Goal: Task Accomplishment & Management: Use online tool/utility

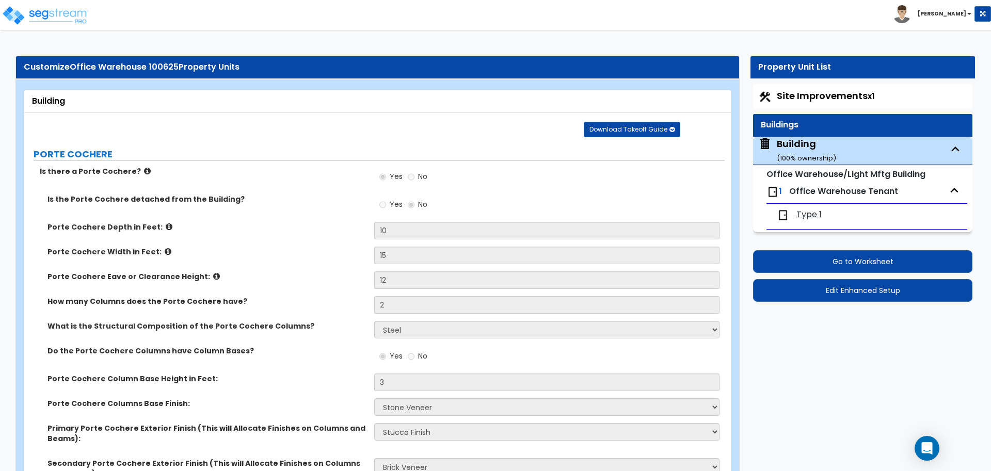
select select "2"
select select "5"
select select "2"
select select "4"
select select "1"
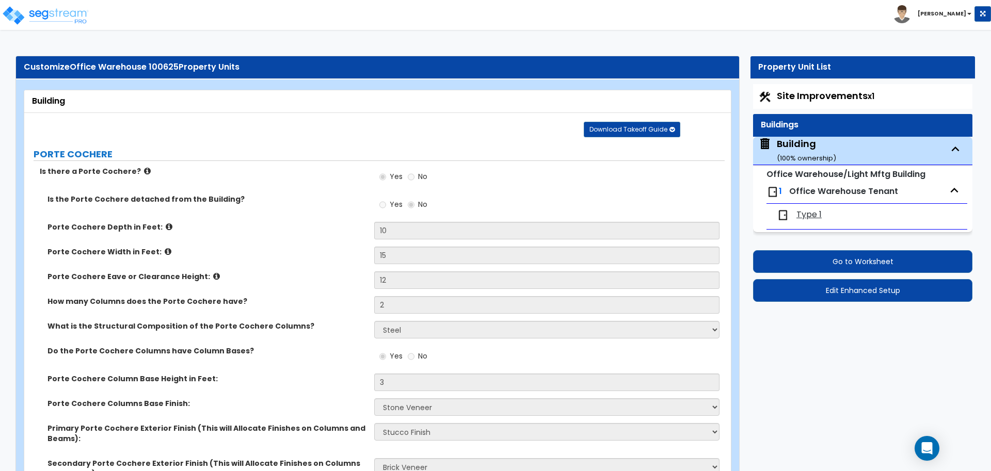
select select "1"
select select "2"
select select "3"
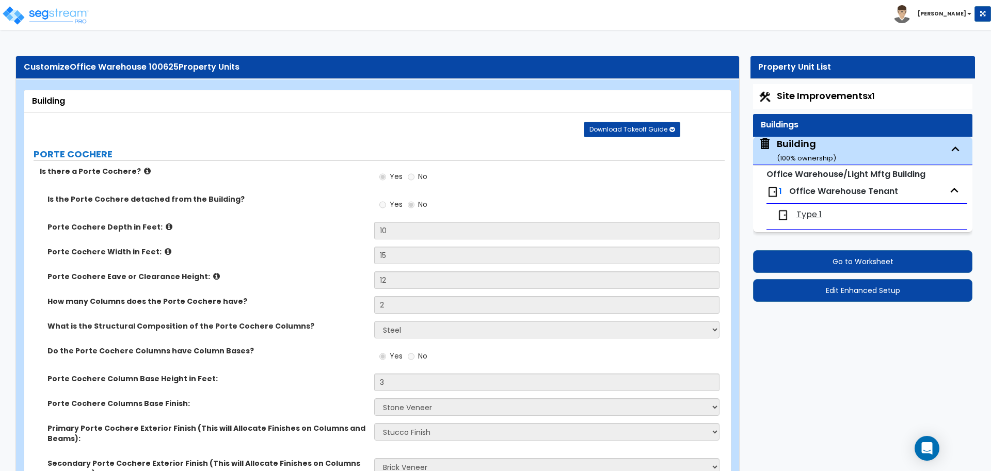
select select "7"
select select "8"
select select "6"
select select "3"
select select "1"
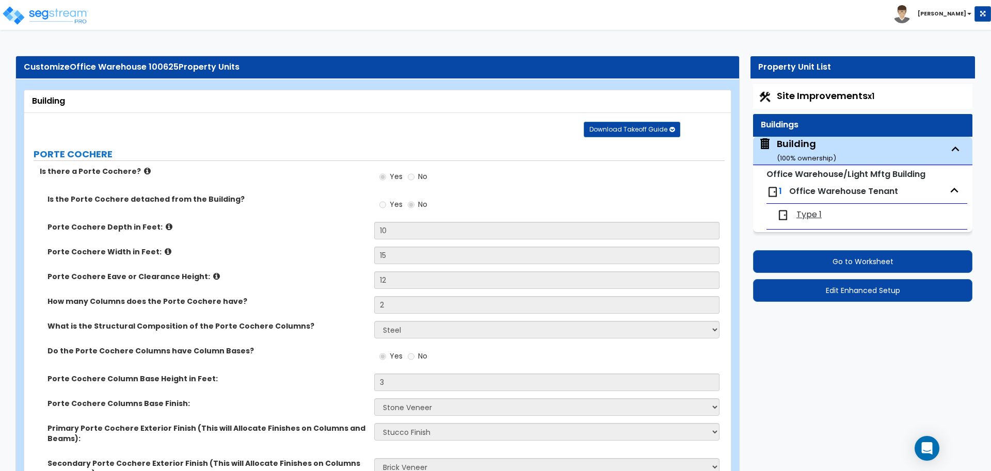
select select "4"
select select "1"
select select "3"
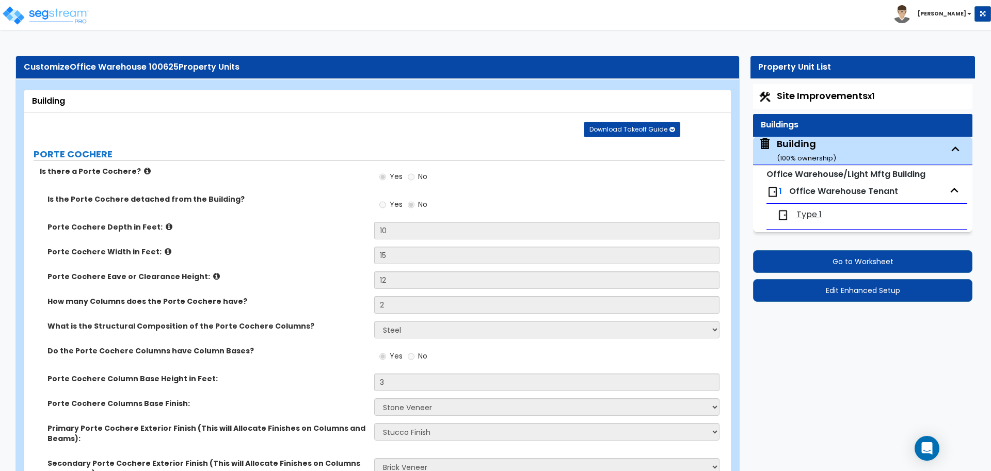
select select "3"
select select "4"
select select "3"
select select "4"
select select "3"
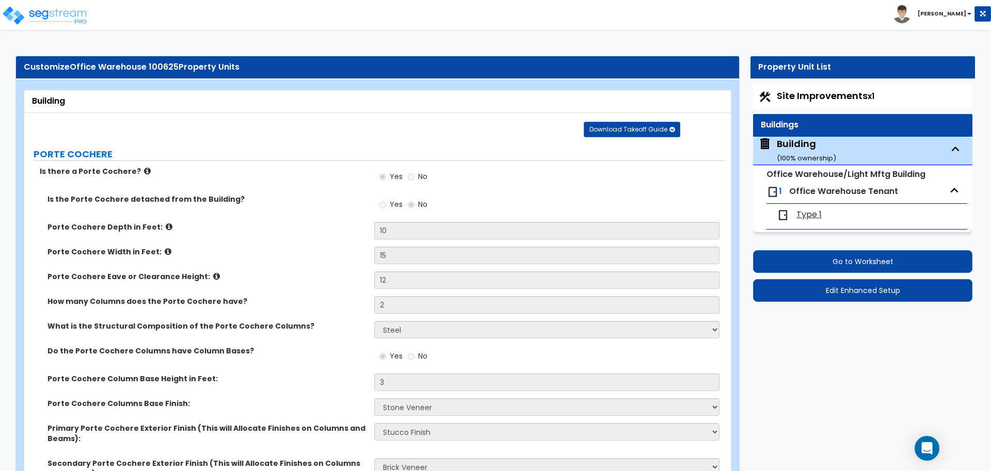
select select "2"
select select "3"
select select "2"
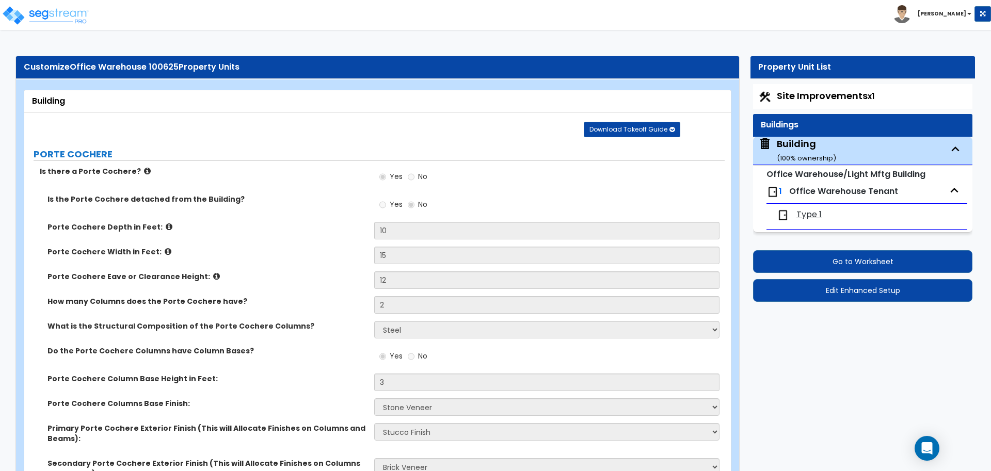
select select "1"
select select "2"
select select "1"
select select "7"
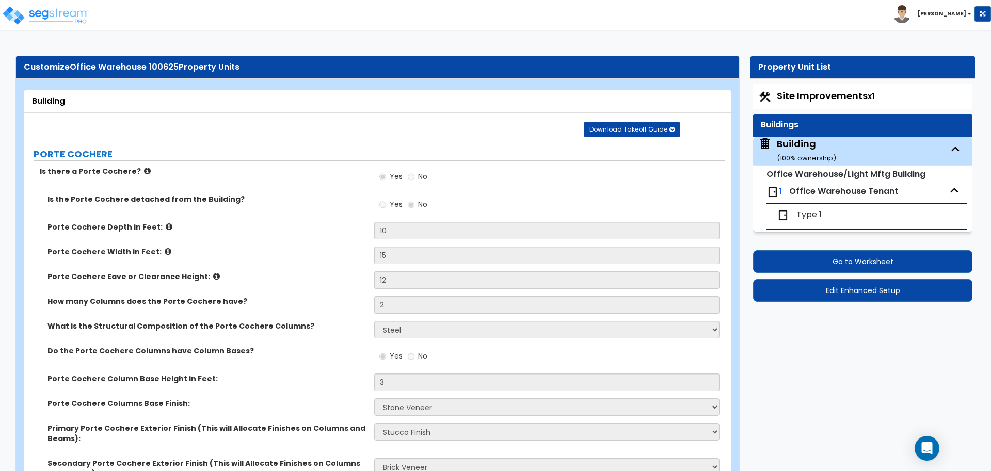
select select "1"
select select "8"
select select "1"
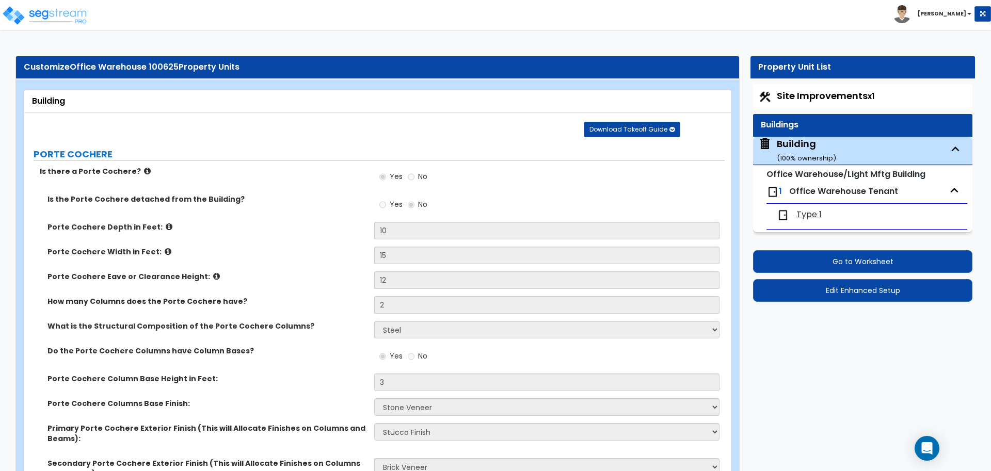
select select "2"
select select "1"
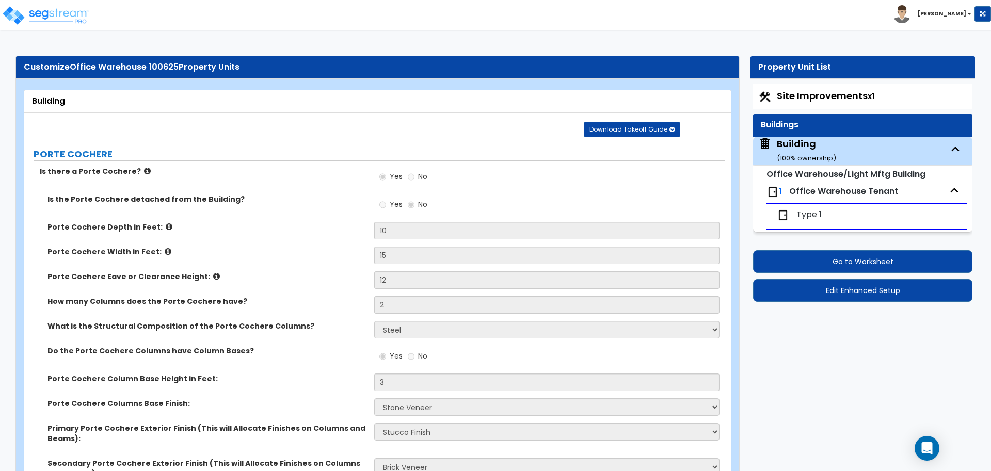
select select "1"
select select "2"
select select "3"
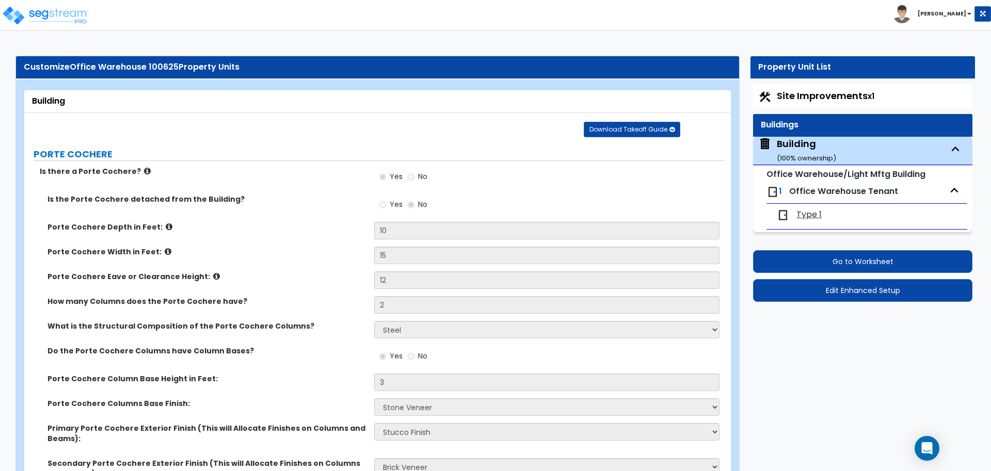
select select "2"
select select "3"
select select "7"
select select "2"
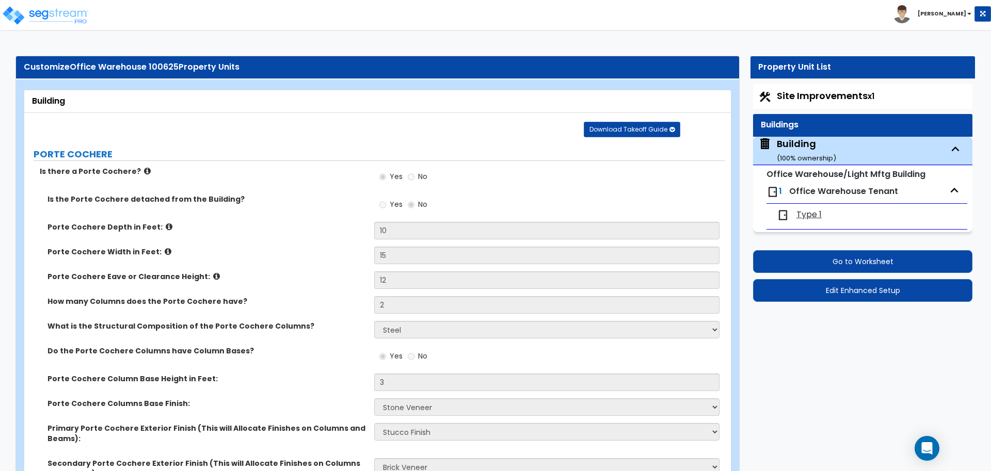
select select "5"
select select "2"
select select "3"
select select "1"
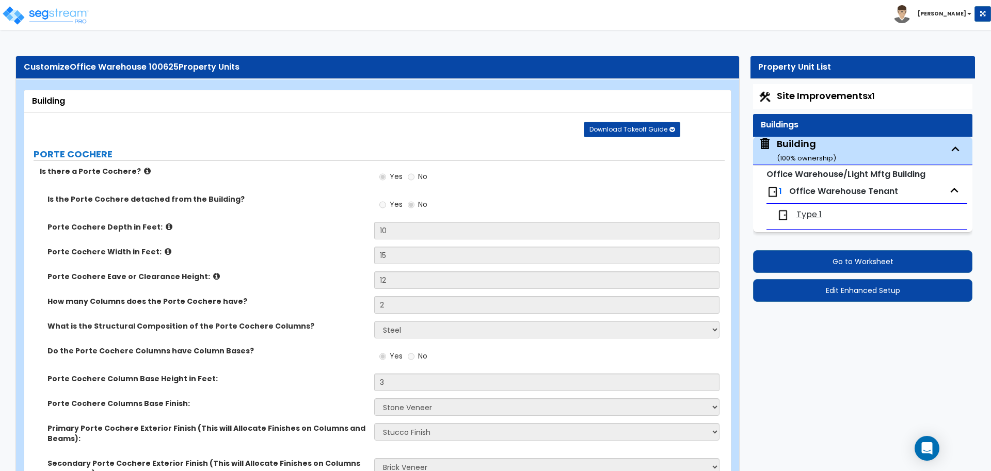
select select "5"
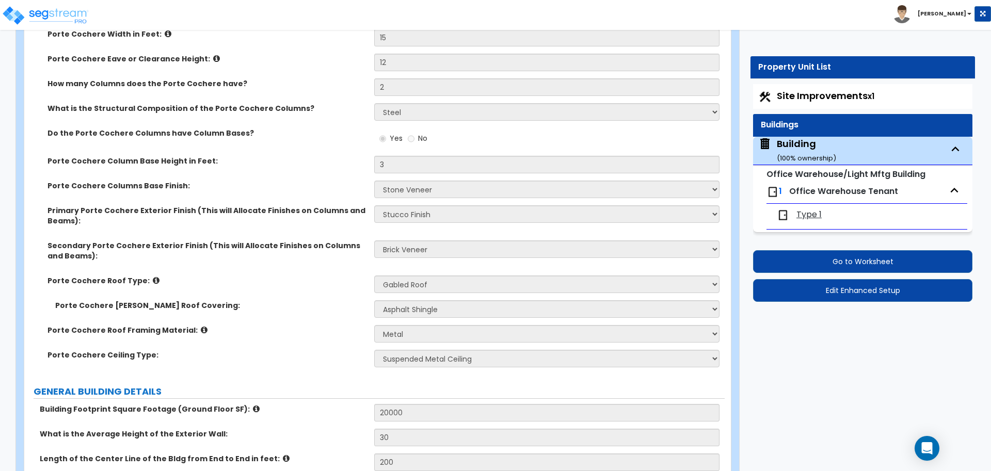
click at [807, 221] on div "Type 1" at bounding box center [866, 215] width 190 height 23
click at [805, 216] on span "Type 1" at bounding box center [808, 215] width 25 height 12
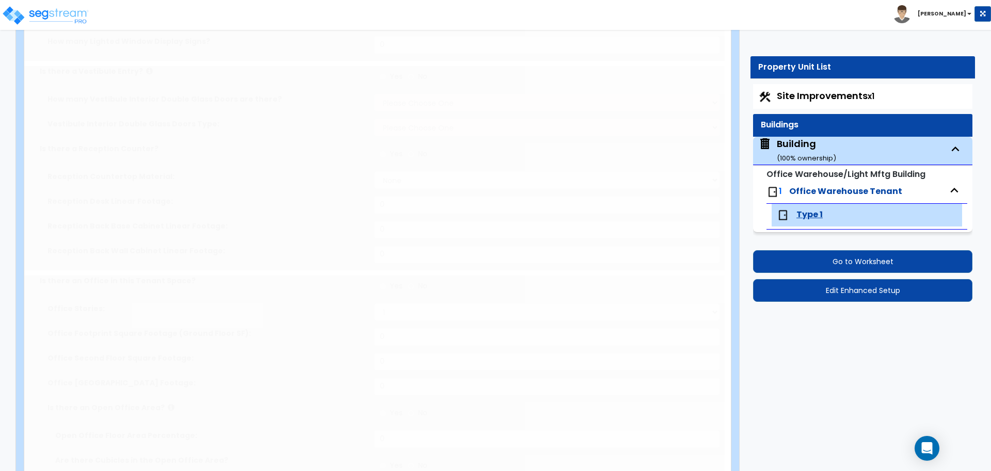
type input "15000"
radio input "true"
type input "8"
radio input "true"
type input "1"
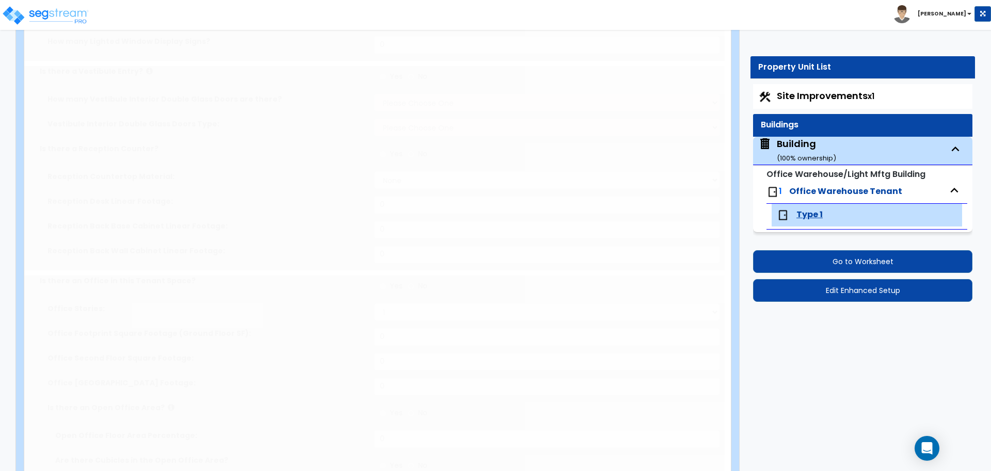
radio input "true"
select select "2"
radio input "true"
select select "3"
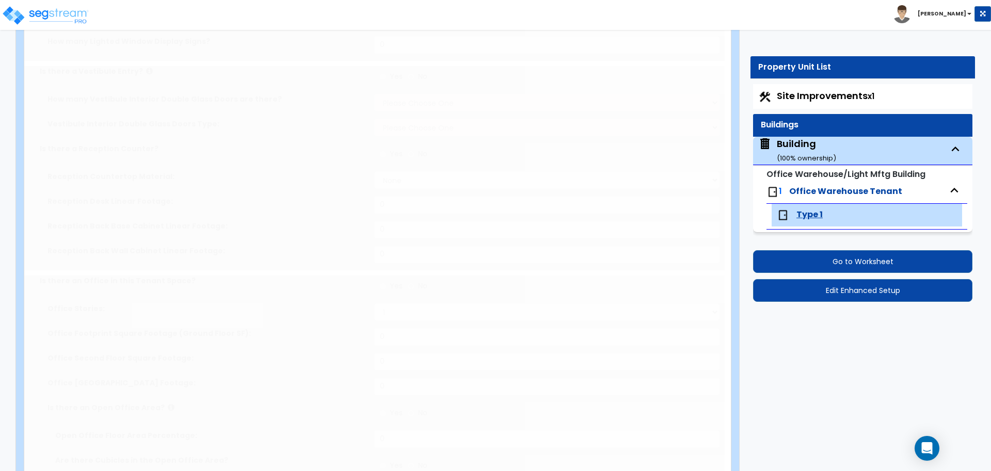
type input "9"
type input "6"
radio input "true"
type input "5000"
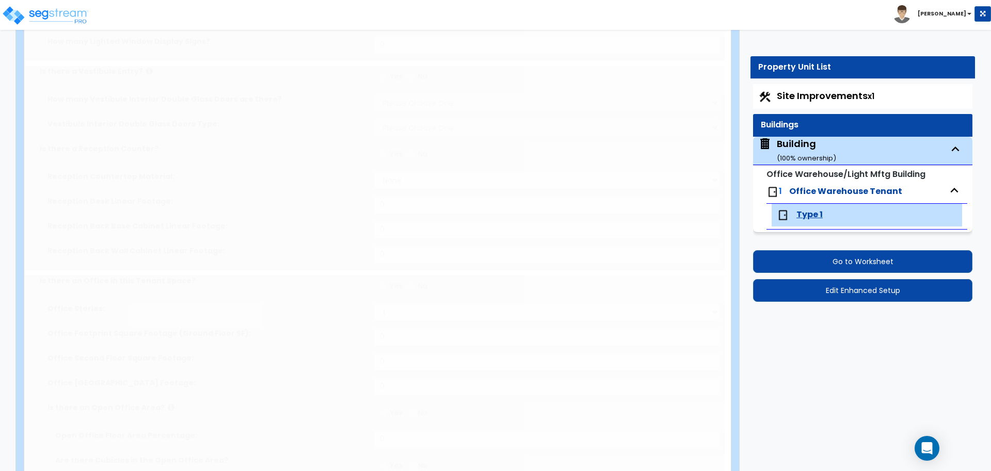
radio input "true"
type input "30"
radio input "true"
select select "2"
radio input "true"
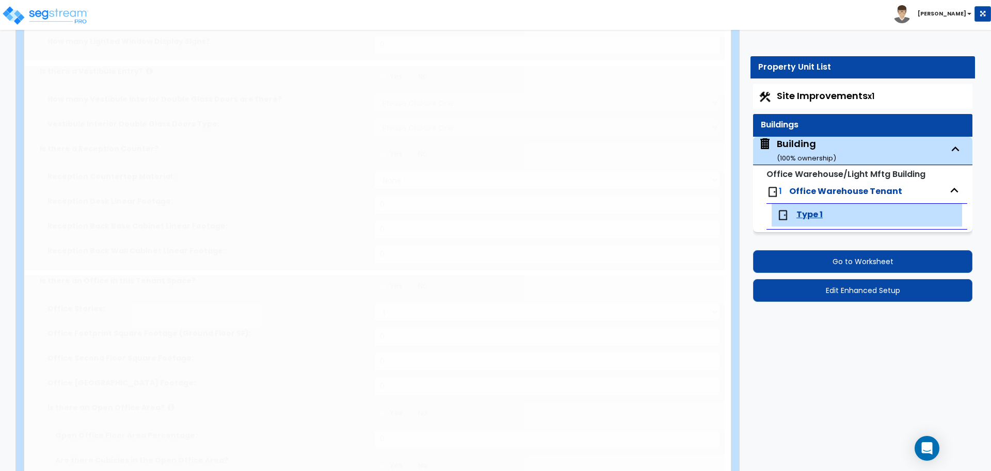
radio input "true"
type input "36"
type input "24"
radio input "true"
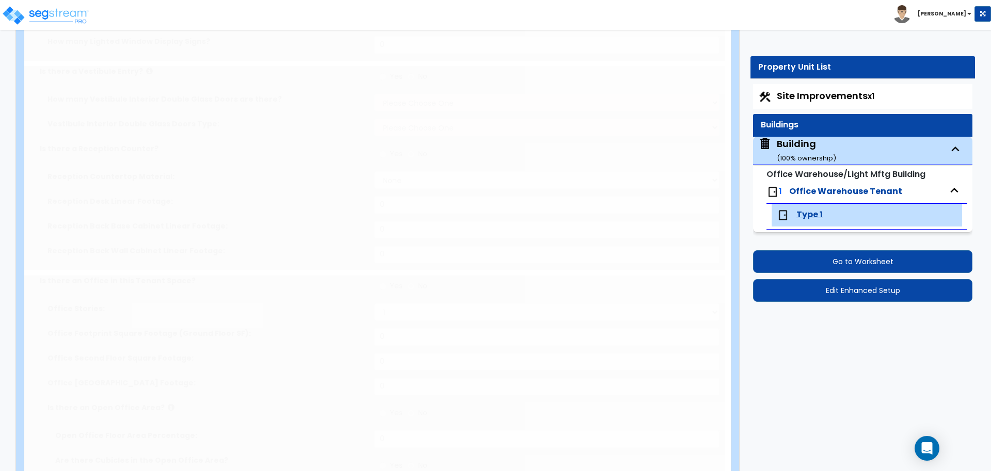
type input "750"
type input "1"
radio input "true"
select select "1"
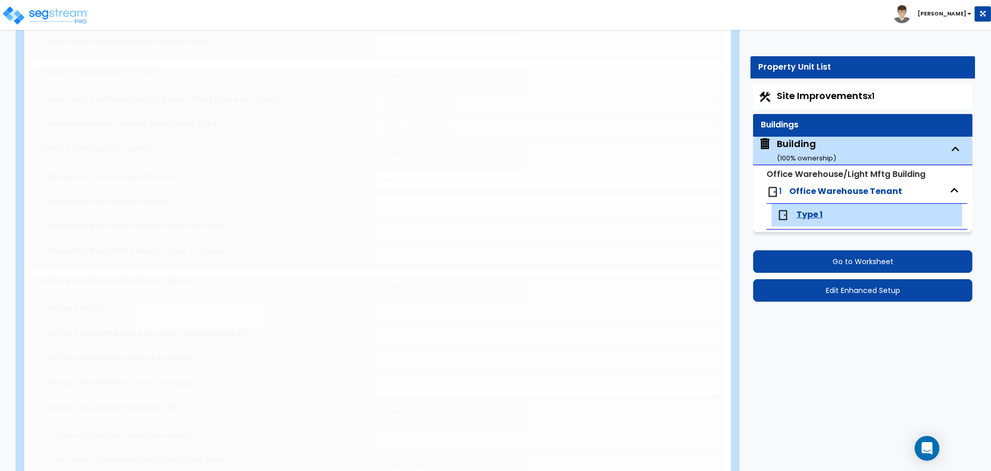
select select "1"
radio input "true"
type input "150"
radio input "true"
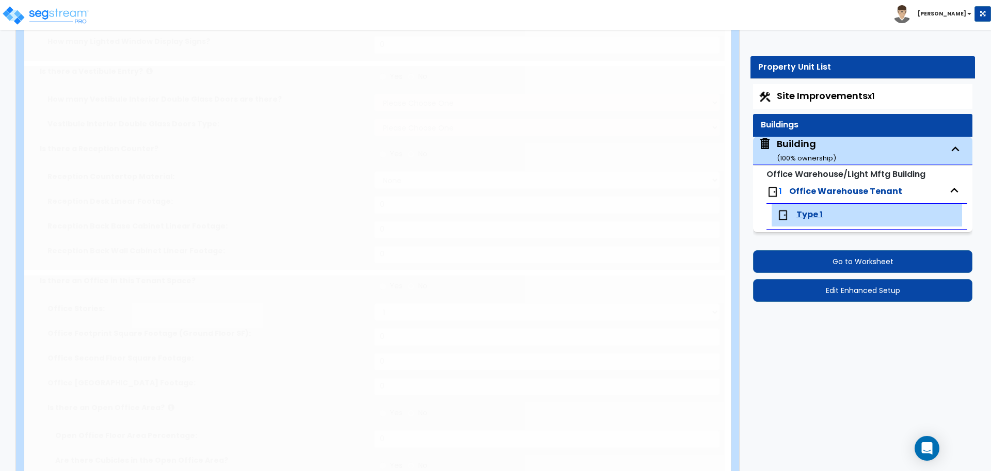
select select "1"
radio input "true"
select select "1"
radio input "true"
type input "150"
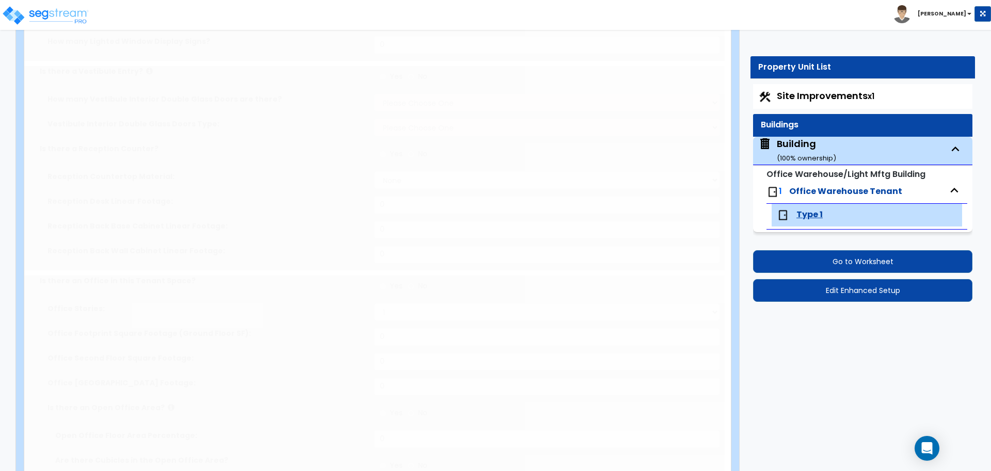
radio input "true"
select select "1"
type input "100"
radio input "true"
type input "320"
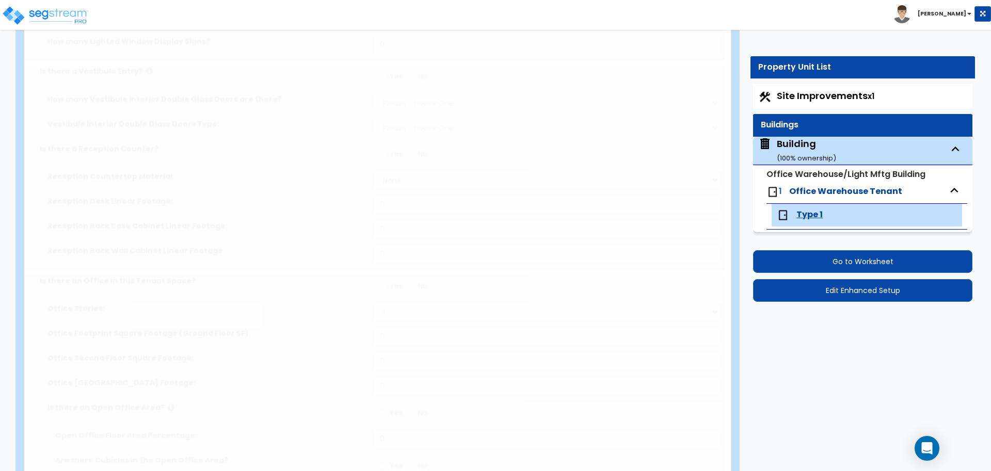
radio input "true"
select select "2"
radio input "true"
select select "1"
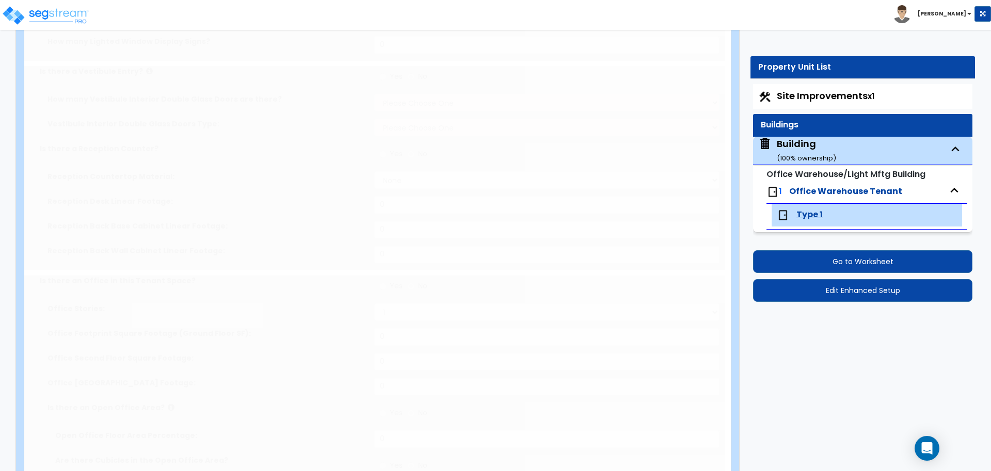
select select "2"
select select "1"
select select "4"
radio input "true"
type input "36"
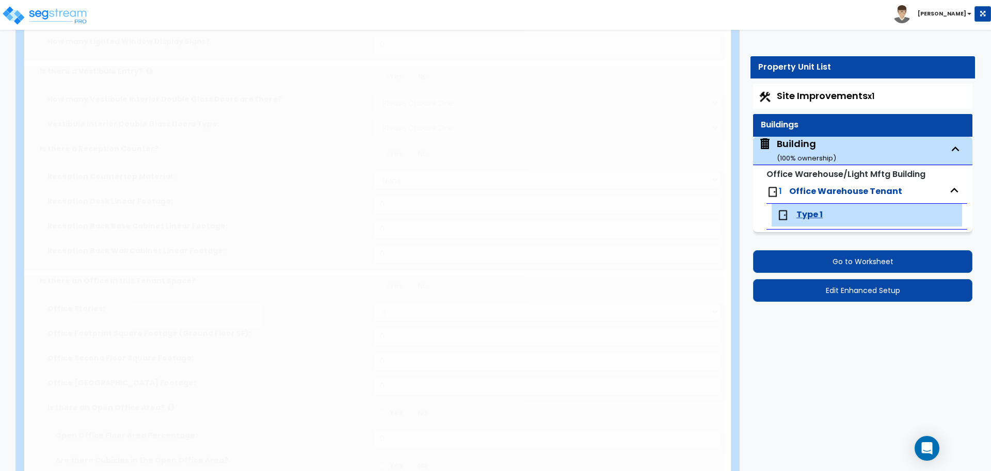
type input "2"
type input "4"
type input "1"
radio input "true"
type input "3"
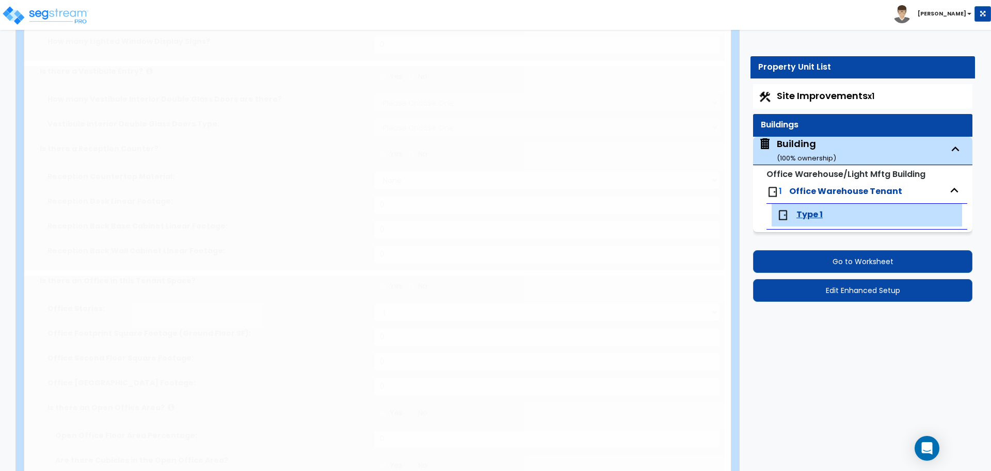
radio input "true"
select select "2"
type input "150"
radio input "true"
type input "80"
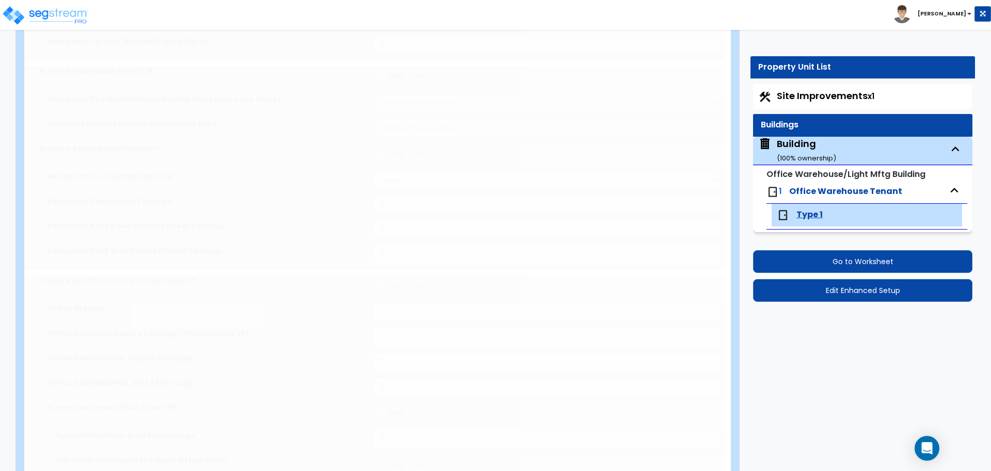
radio input "true"
select select "3"
radio input "true"
type input "15"
radio input "true"
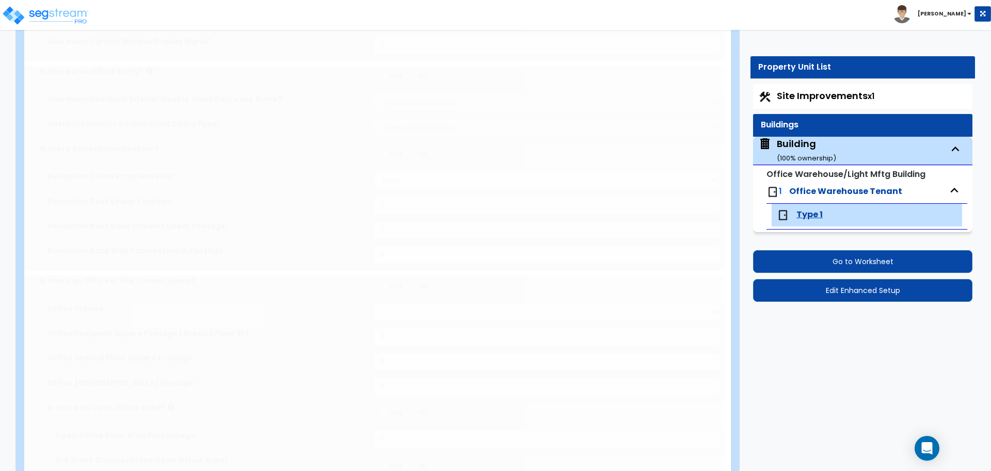
type input "45"
type input "36"
radio input "true"
type input "60"
radio input "true"
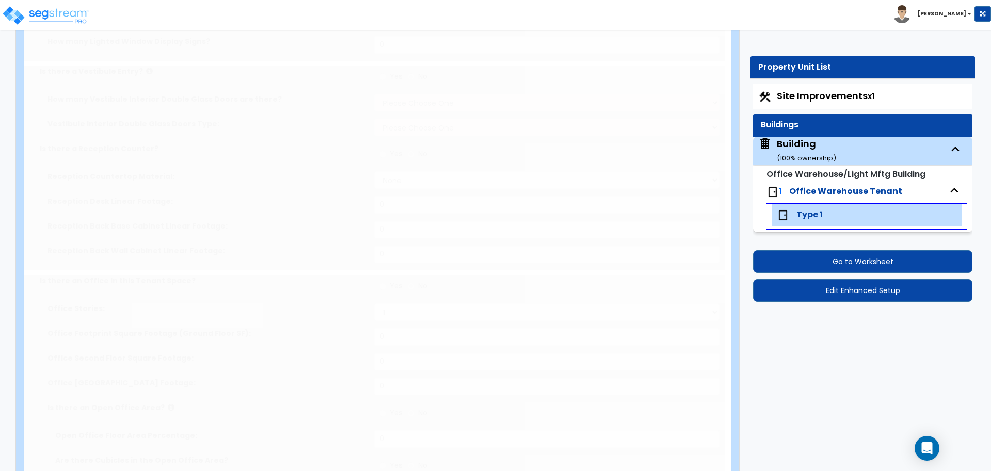
radio input "true"
type input "2"
select select "1"
radio input "true"
type input "2"
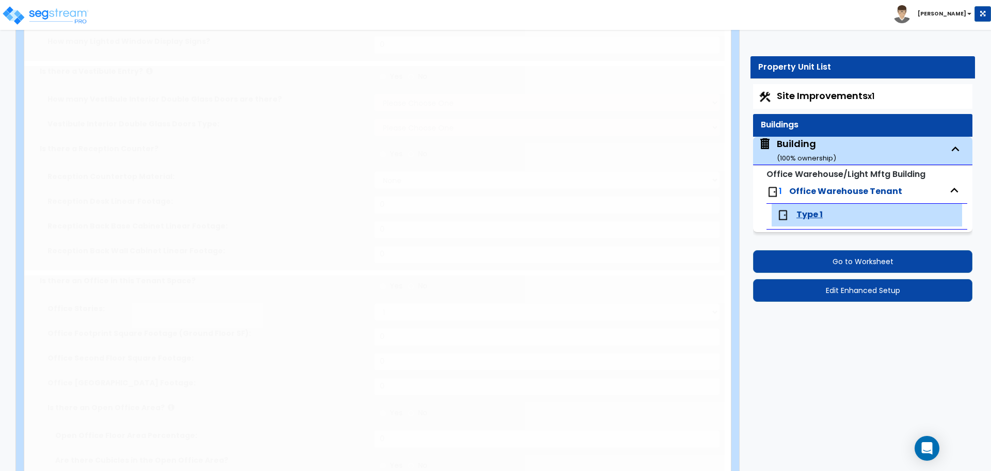
radio input "true"
type input "2"
type input "4"
type input "2"
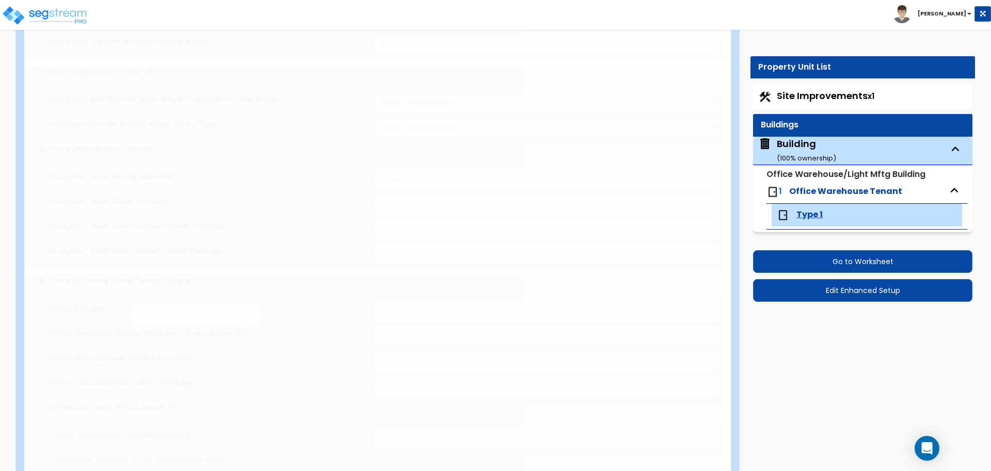
type input "2"
select select "1"
radio input "true"
type input "1"
type input "250"
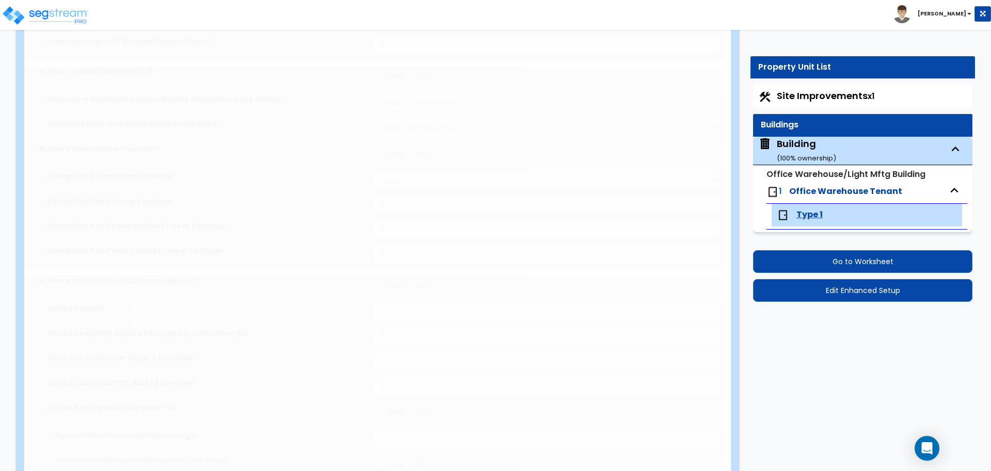
select select "5"
type input "12"
type input "9"
type input "1"
select select "1"
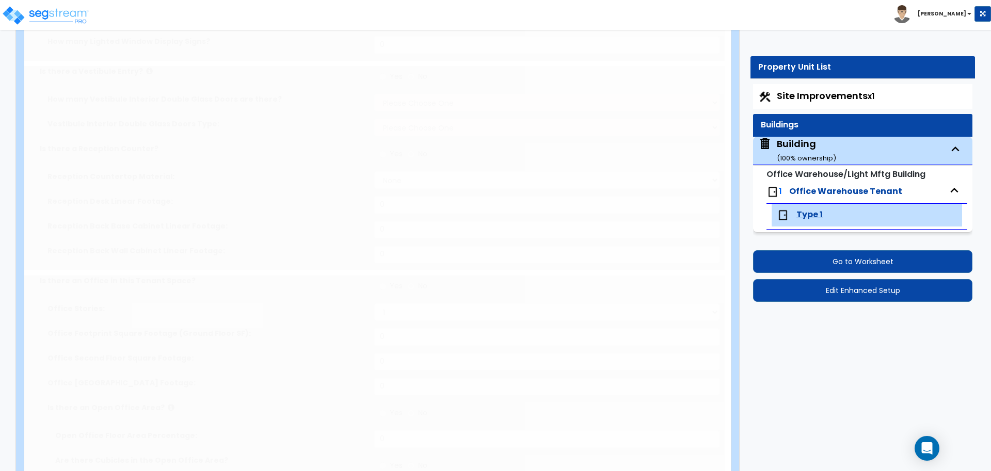
select select "3"
type input "1"
radio input "true"
type input "1"
radio input "true"
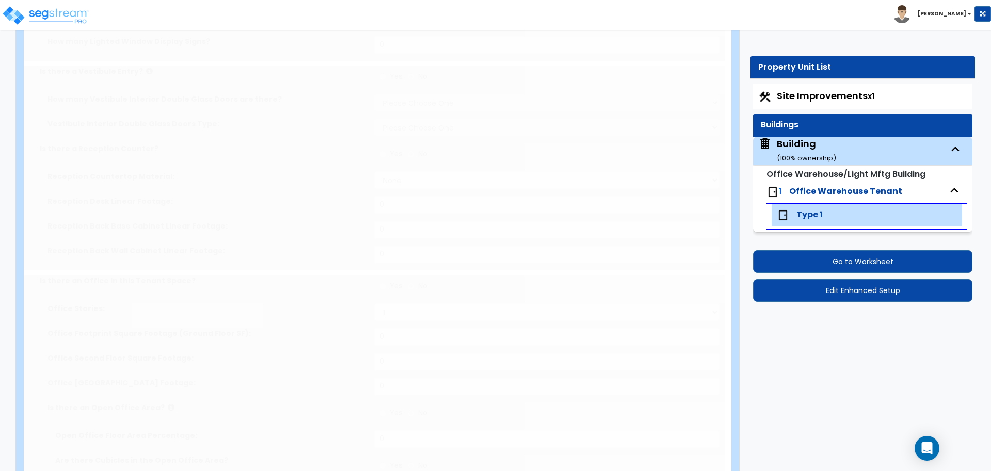
type input "1"
radio input "true"
type input "1"
radio input "true"
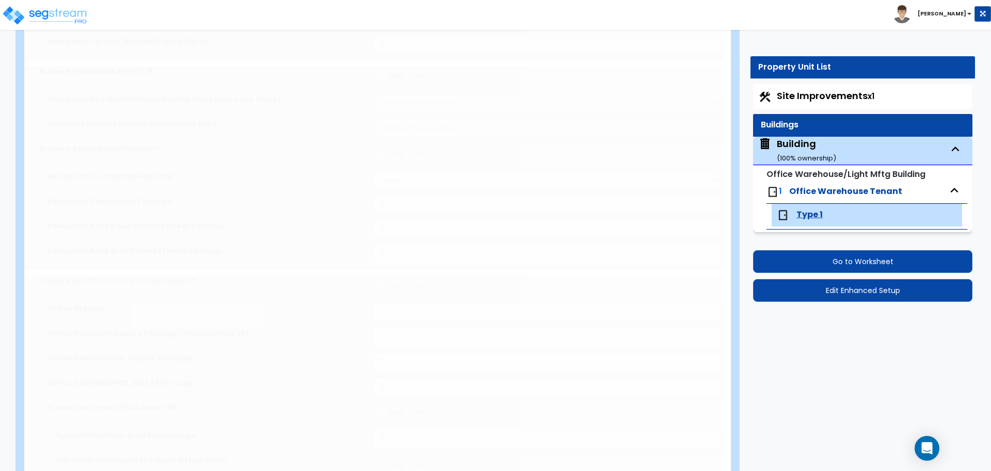
select select "2"
type input "2"
radio input "true"
type input "4"
radio input "true"
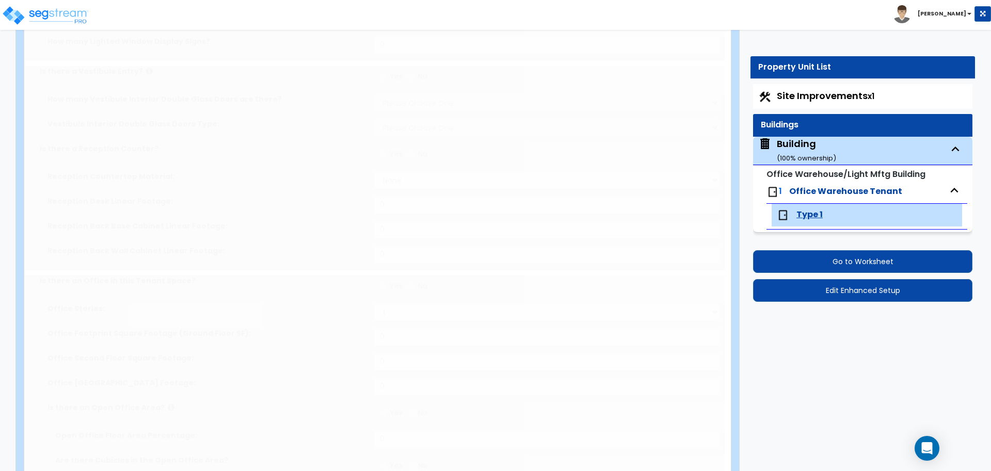
type input "750"
type input "10"
type input "6"
radio input "true"
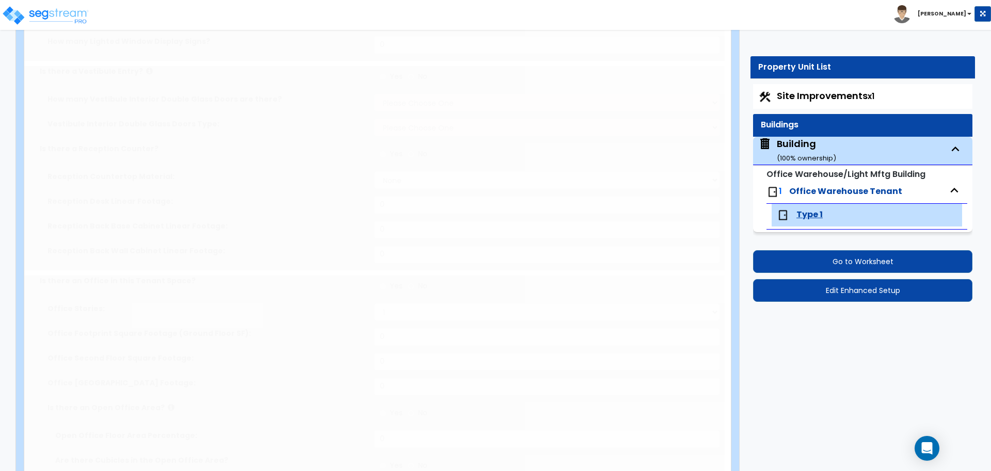
type input "3"
radio input "true"
select select "1"
type input "150"
radio input "true"
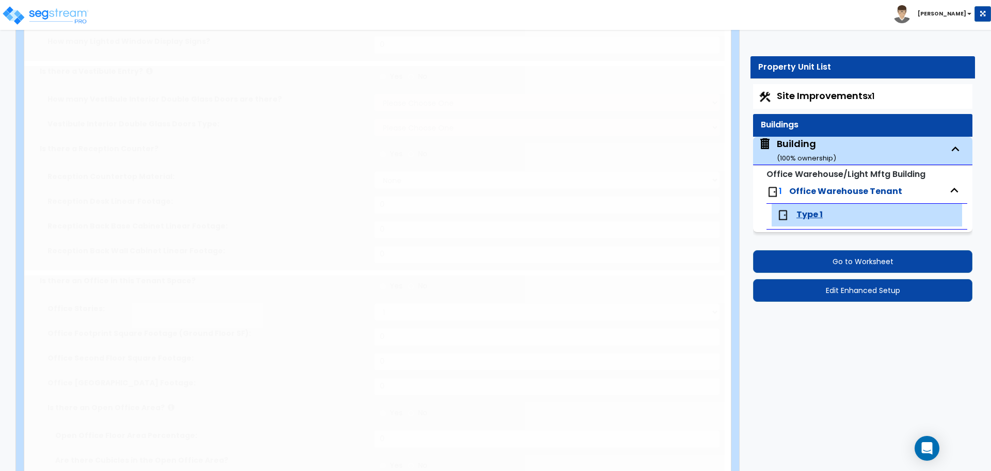
type input "9"
type input "6"
radio input "true"
type input "12"
radio input "true"
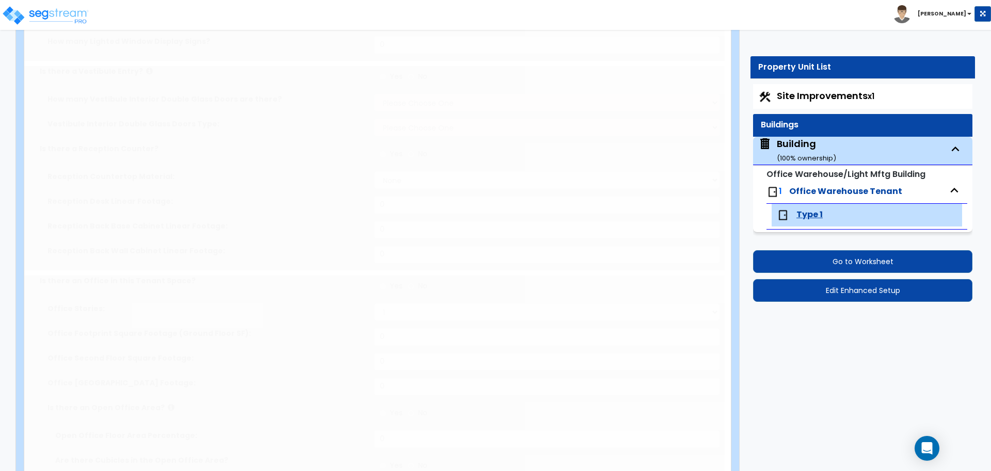
type input "30"
type input "24"
radio input "true"
type input "45"
radio input "true"
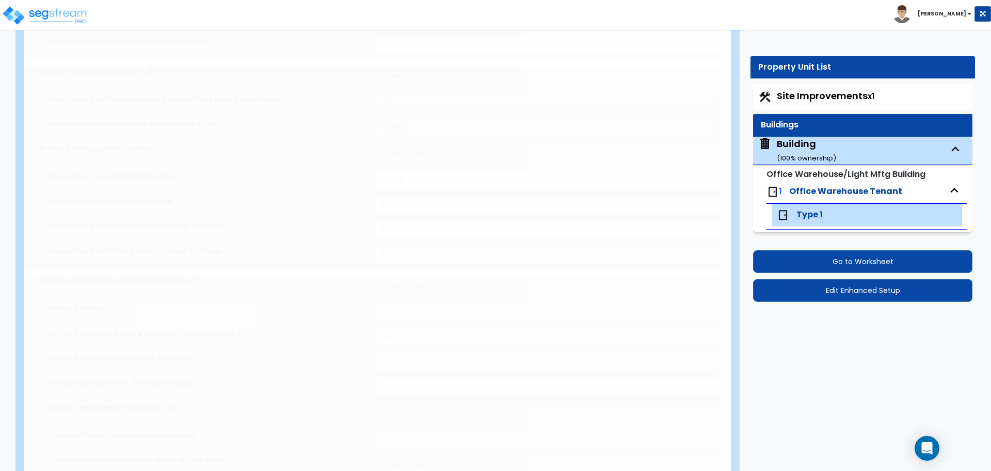
select select "2"
select select "1"
radio input "true"
select select "2"
radio input "true"
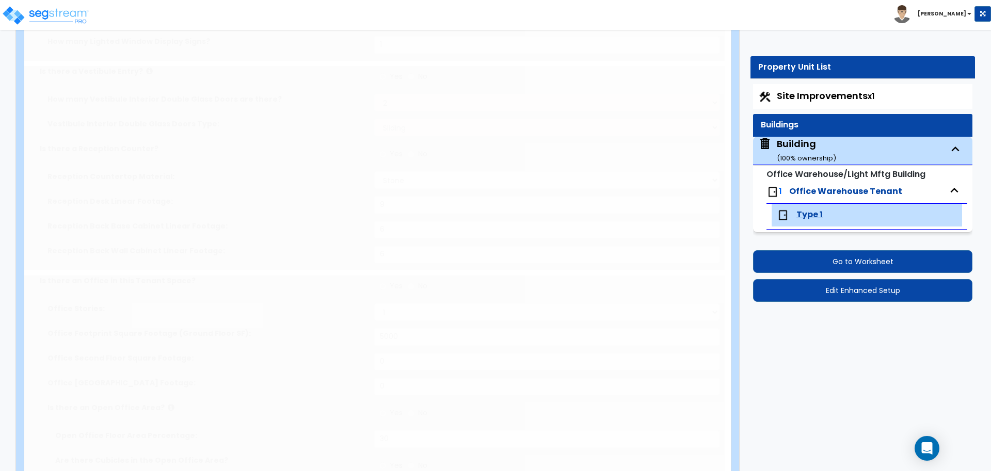
type input "500"
radio input "true"
select select "4"
type input "20"
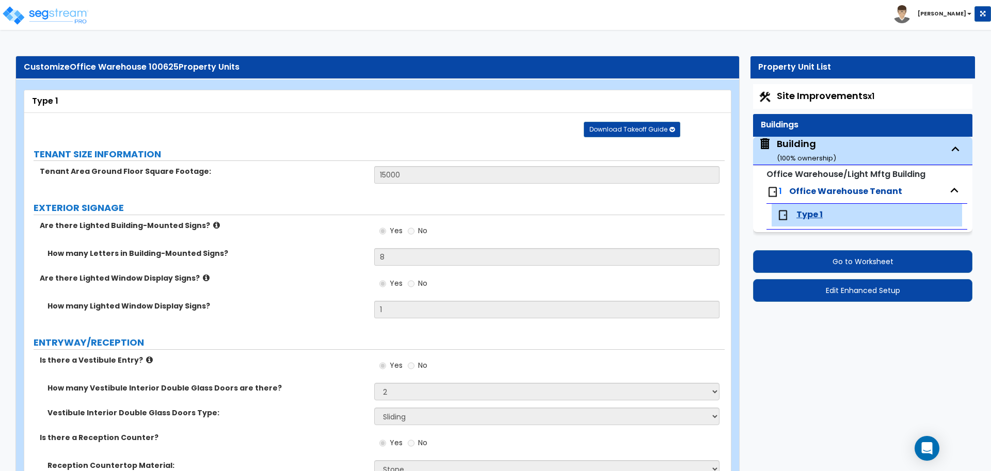
scroll to position [6413, 0]
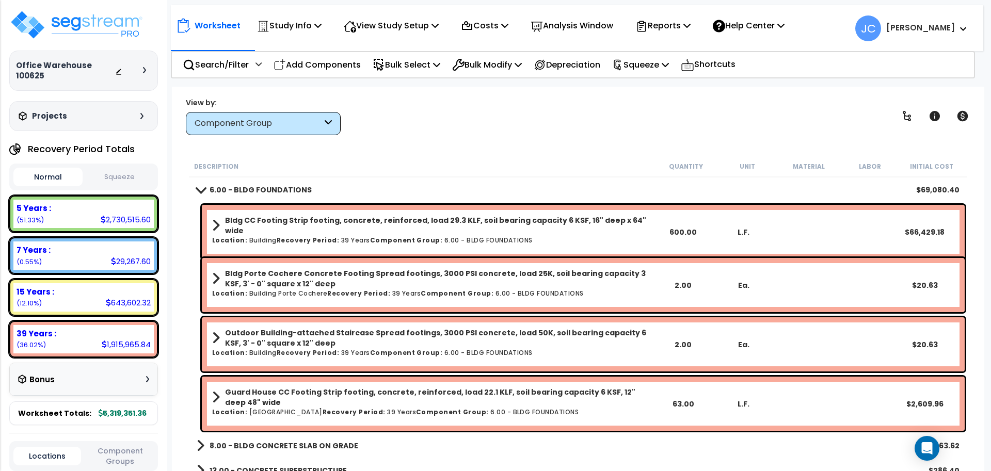
click at [237, 191] on b "6.00 - BLDG FOUNDATIONS" at bounding box center [260, 190] width 102 height 10
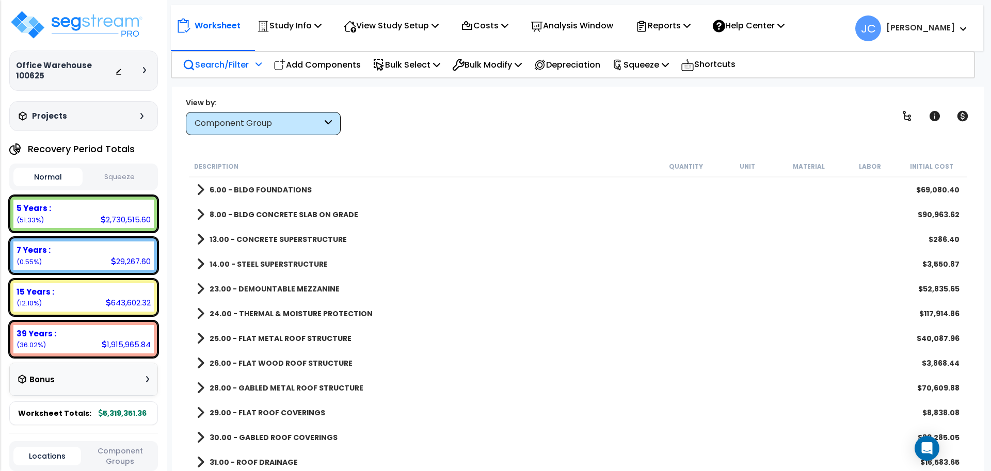
click at [238, 64] on p "Search/Filter" at bounding box center [216, 65] width 66 height 14
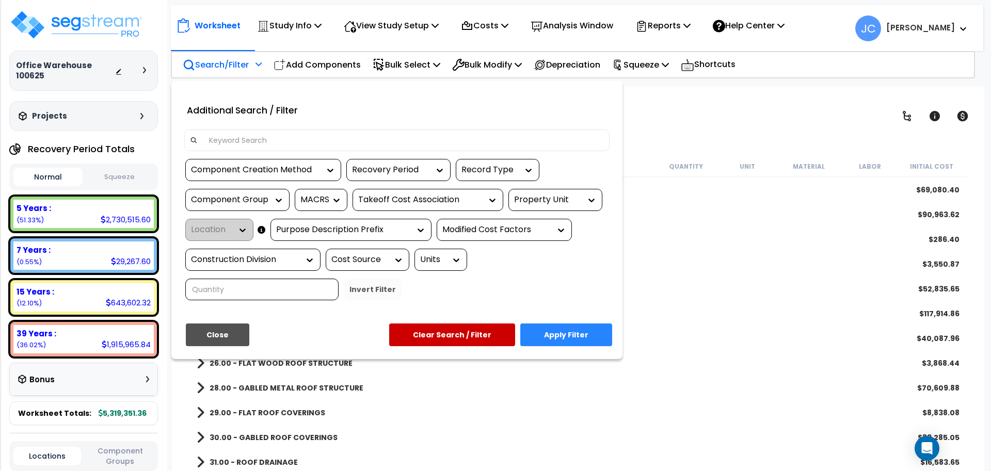
click at [257, 203] on div "Component Group" at bounding box center [229, 200] width 77 height 12
click at [260, 200] on div "Component Group" at bounding box center [229, 200] width 77 height 12
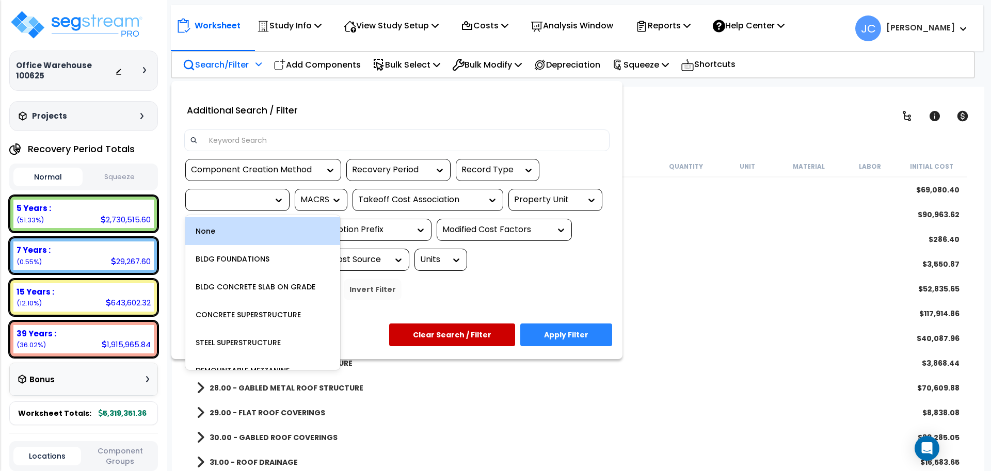
click at [262, 203] on div at bounding box center [229, 200] width 77 height 12
click at [262, 202] on div at bounding box center [229, 200] width 77 height 12
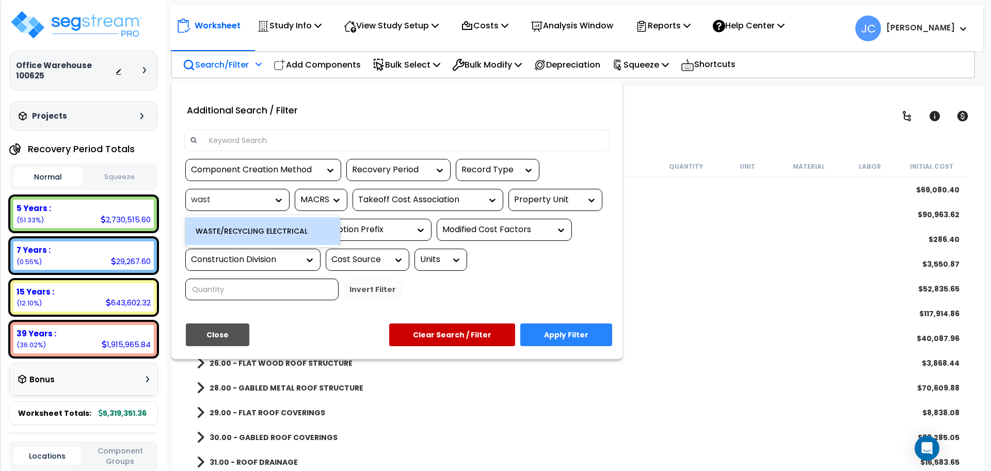
type input "waste"
click at [263, 228] on div "WASTE/RECYCLING ELECTRICAL" at bounding box center [262, 231] width 155 height 28
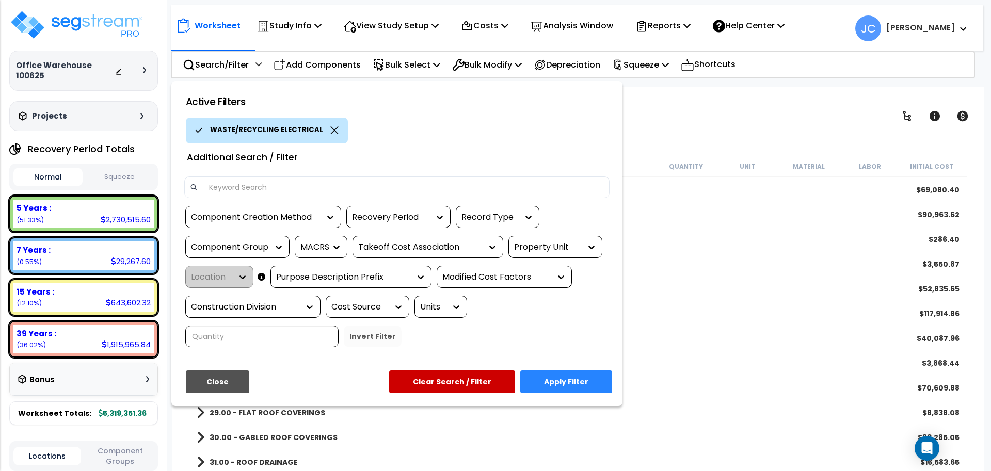
click at [556, 370] on button "Apply Filter" at bounding box center [566, 381] width 92 height 23
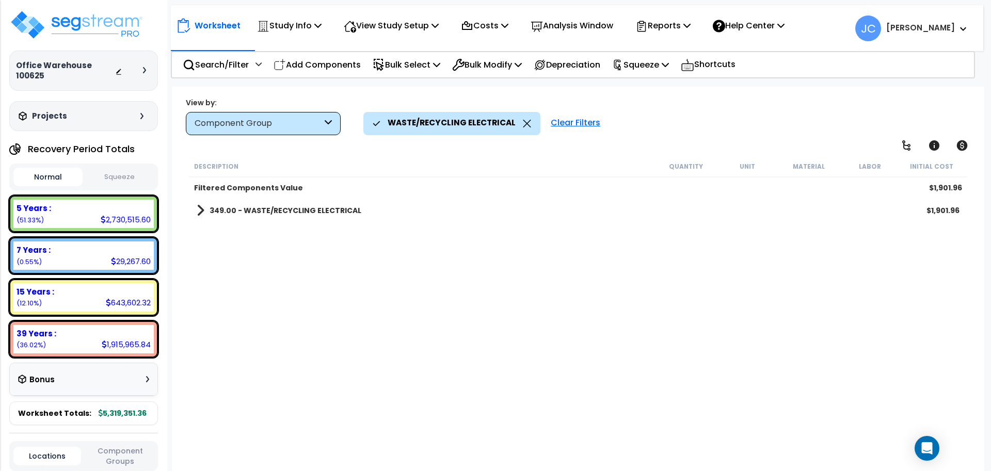
click at [297, 207] on b "349.00 - WASTE/RECYCLING ELECTRICAL" at bounding box center [285, 210] width 152 height 10
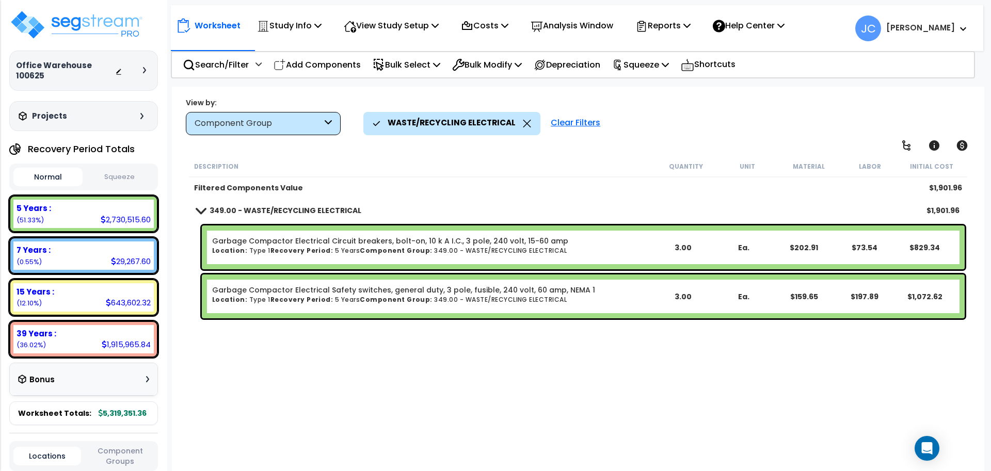
scroll to position [45, 0]
click at [575, 133] on div "Clear Filters" at bounding box center [575, 123] width 60 height 23
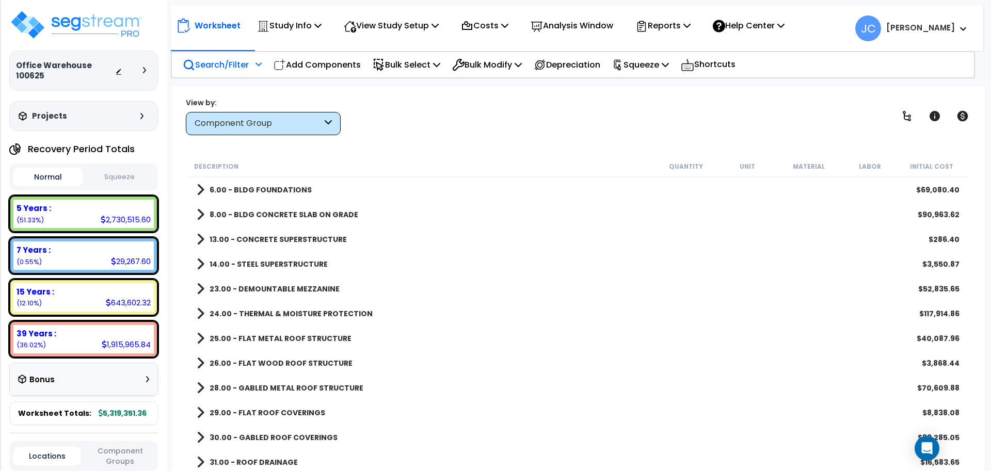
click at [232, 65] on p "Search/Filter" at bounding box center [216, 65] width 66 height 14
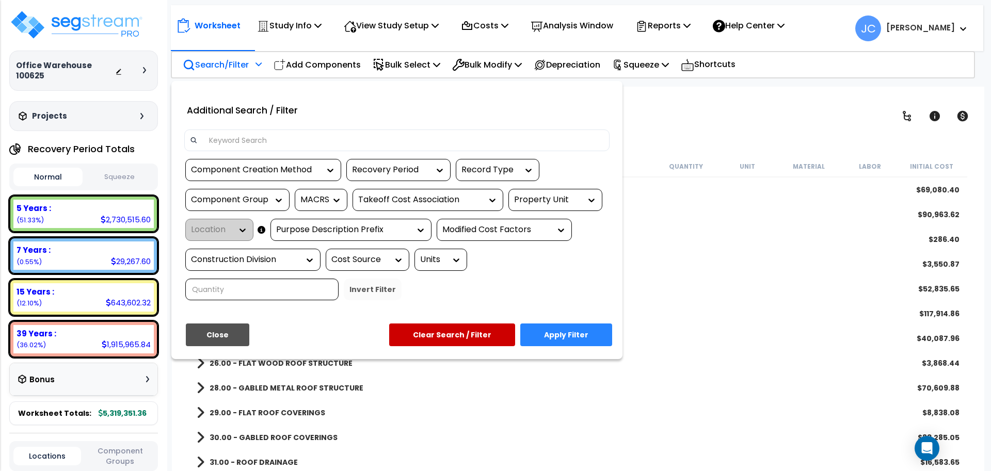
click at [247, 198] on div "Component Group" at bounding box center [229, 200] width 77 height 12
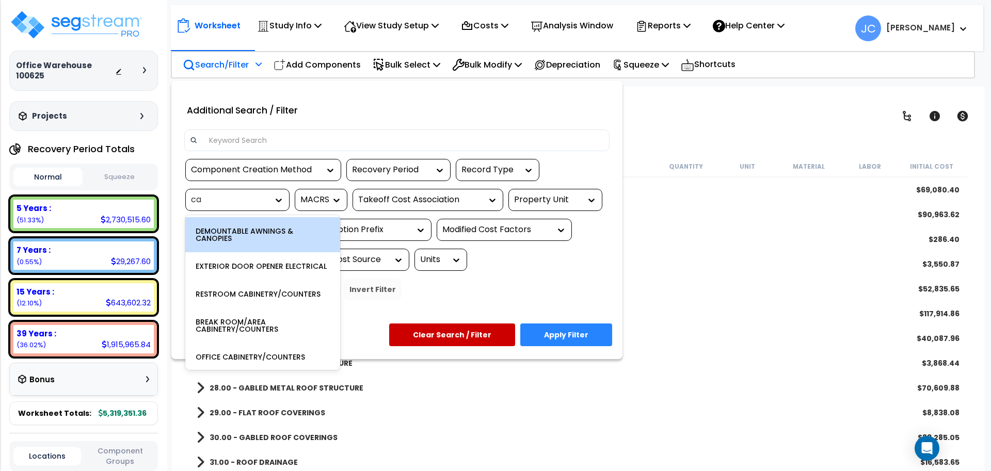
type input "car"
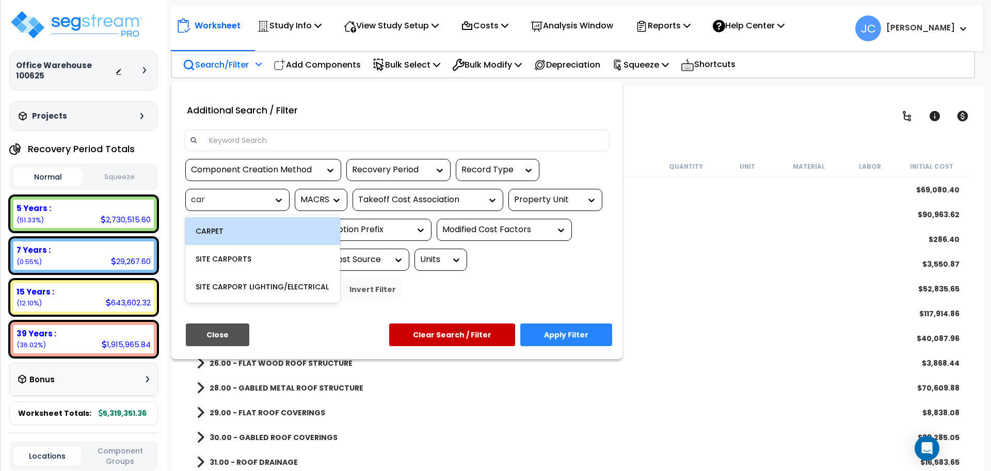
click at [288, 225] on div "CARPET" at bounding box center [262, 231] width 155 height 28
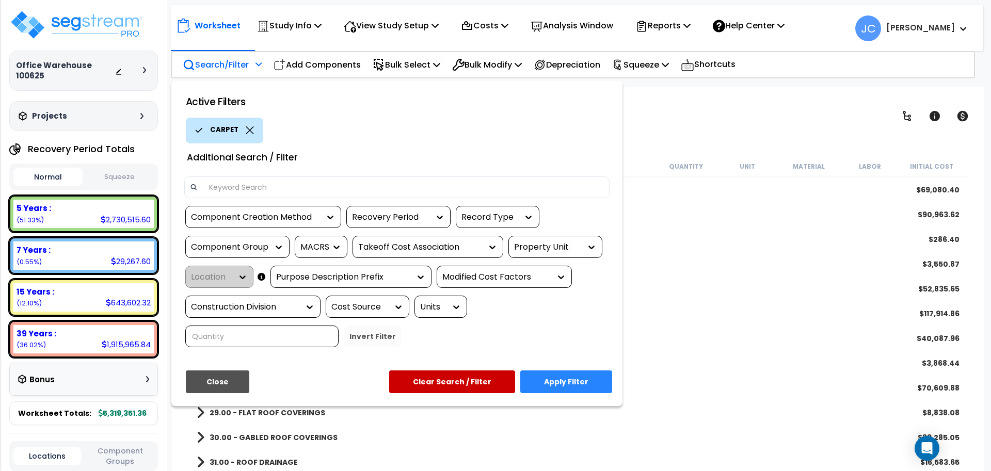
click at [573, 370] on button "Apply Filter" at bounding box center [566, 381] width 92 height 23
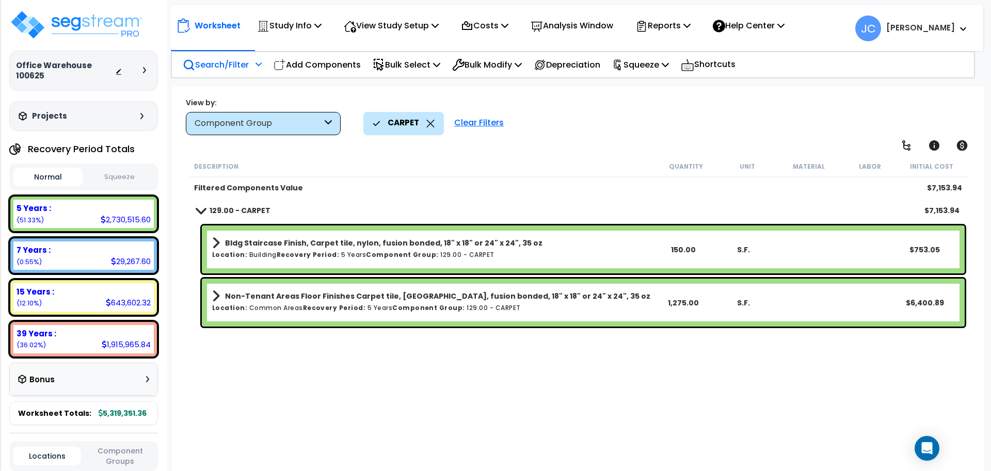
scroll to position [0, 0]
click at [485, 124] on div "Clear Filters" at bounding box center [479, 123] width 60 height 23
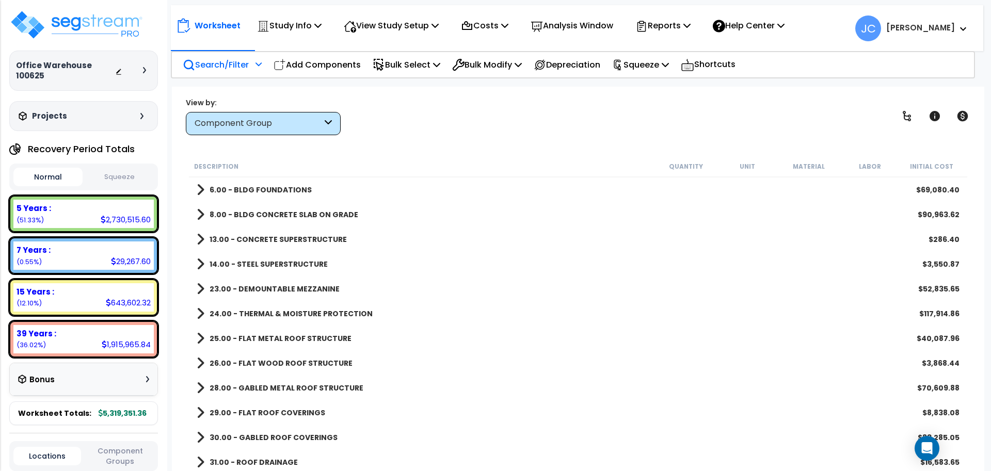
click at [242, 64] on p "Search/Filter" at bounding box center [216, 65] width 66 height 14
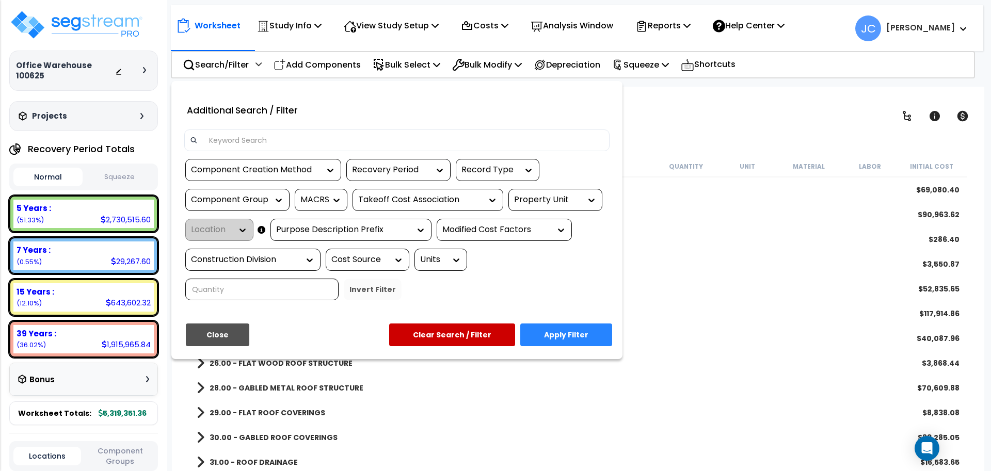
click at [258, 137] on input at bounding box center [403, 140] width 401 height 15
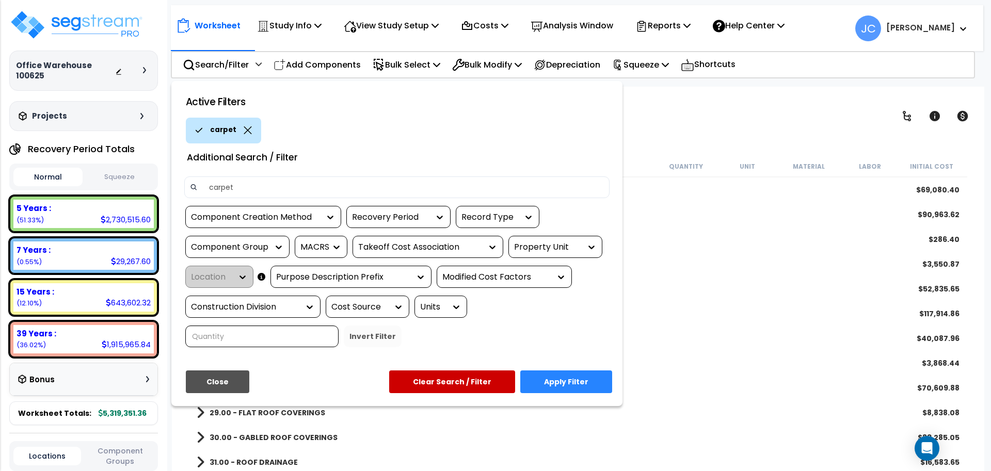
type input "carpet"
click at [559, 370] on button "Apply Filter" at bounding box center [566, 381] width 92 height 23
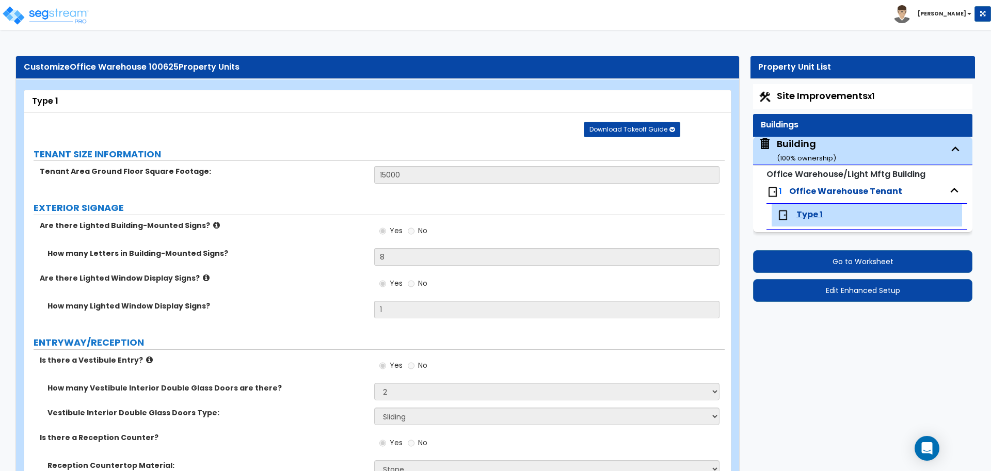
select select "2"
select select "3"
select select "2"
select select "1"
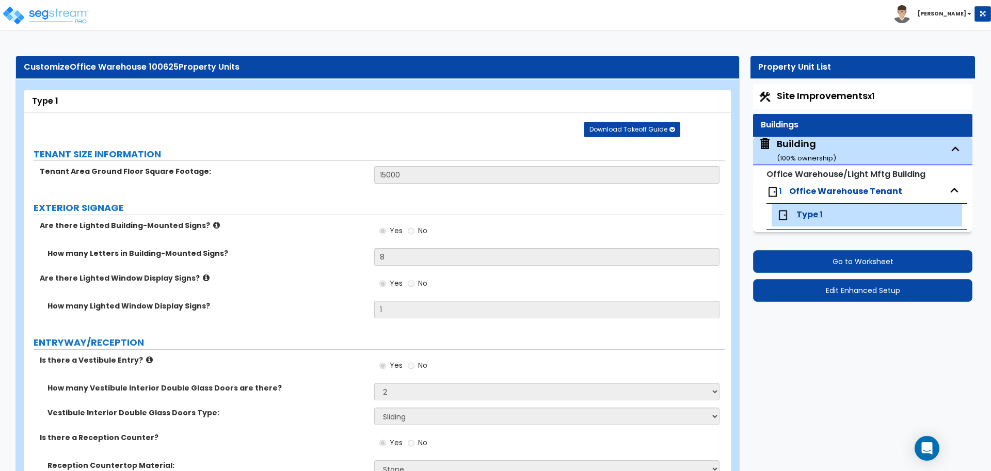
select select "1"
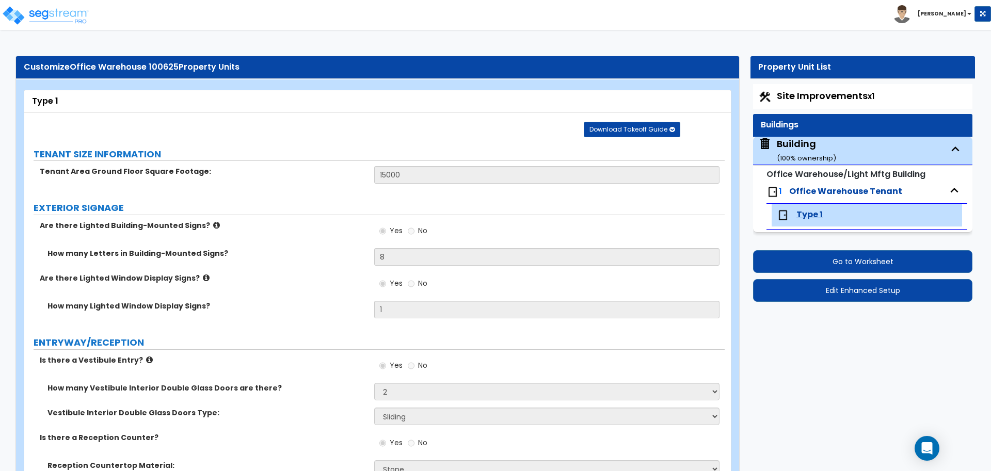
select select "2"
select select "1"
select select "2"
select select "1"
select select "4"
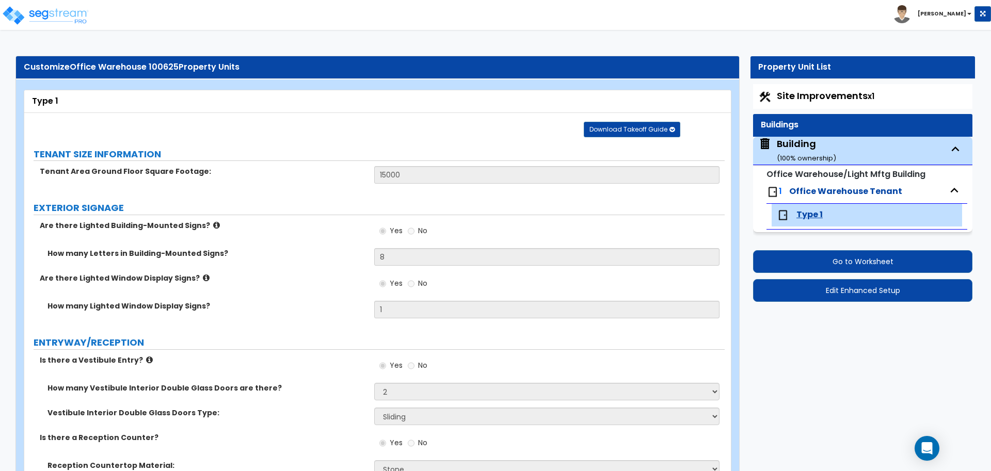
select select "2"
select select "3"
select select "1"
select select "5"
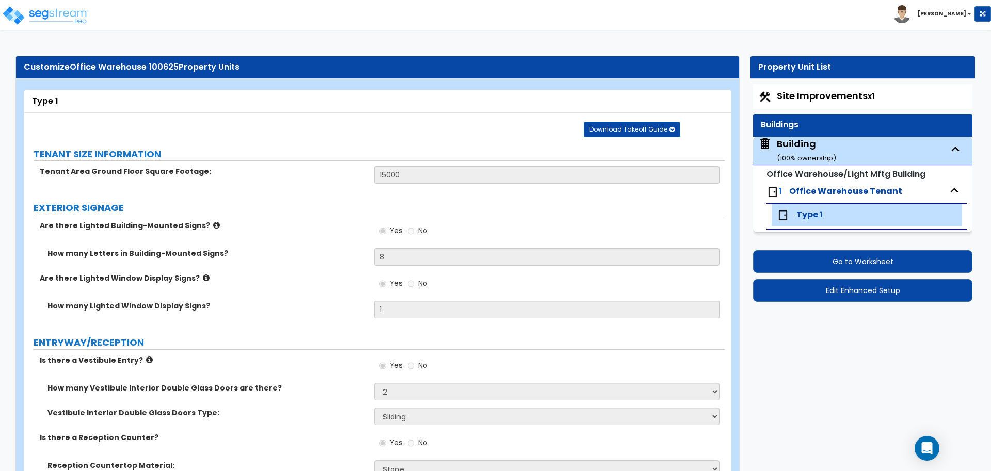
select select "1"
select select "3"
select select "2"
select select "1"
select select "2"
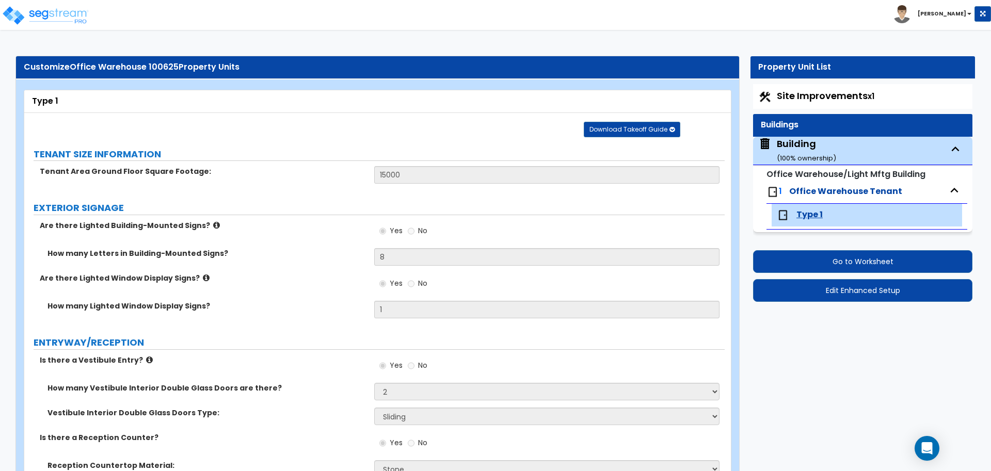
select select "1"
select select "2"
select select "4"
select select "1"
select select "2"
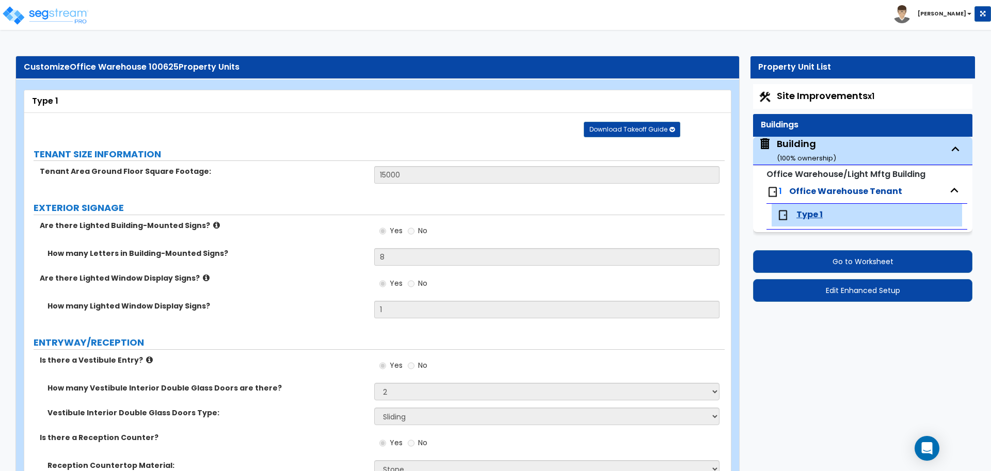
select select "2"
select select "1"
select select "2"
select select "3"
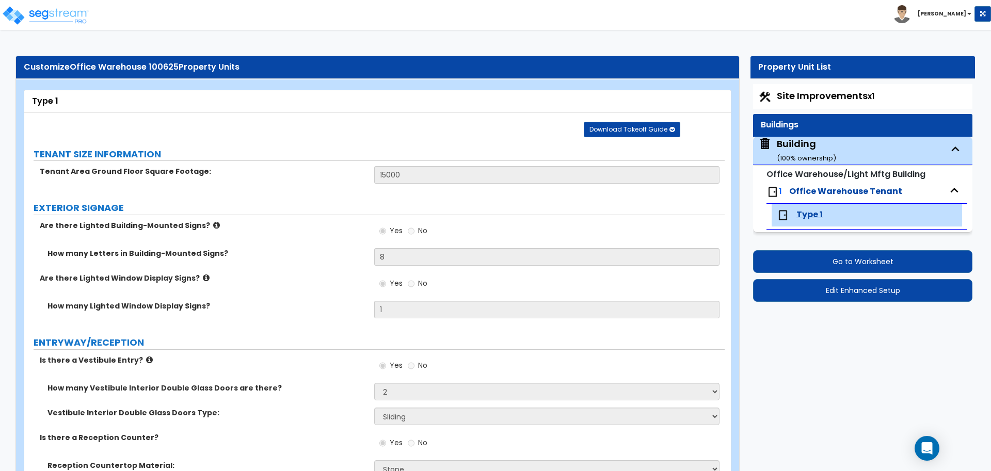
select select "6"
select select "4"
select select "1"
select select "2"
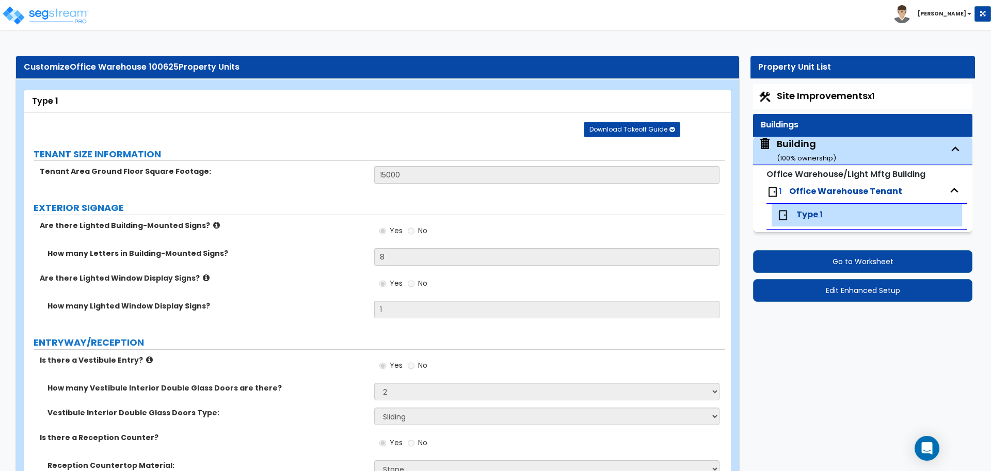
select select "3"
select select "5"
select select "4"
select select "6"
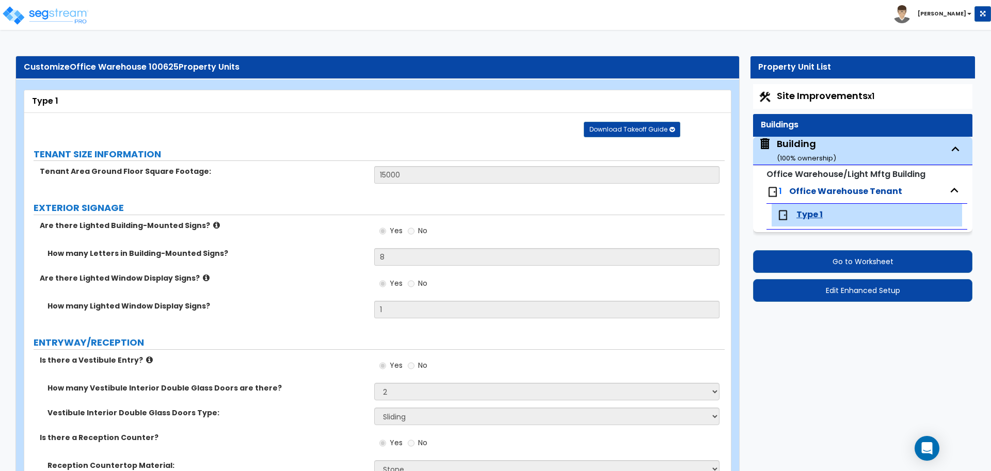
select select "2"
select select "1"
select select "2"
select select "1"
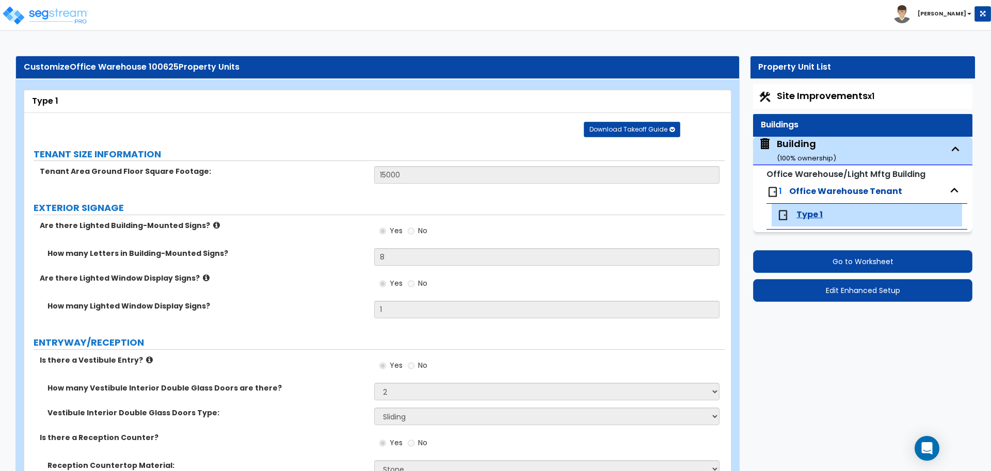
select select "2"
select select "13"
select select "10"
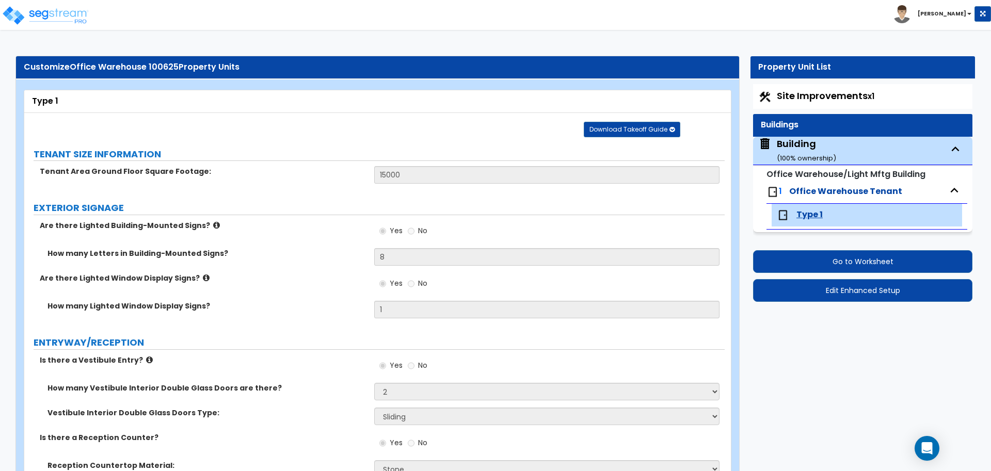
select select "1"
select select "2"
select select "8"
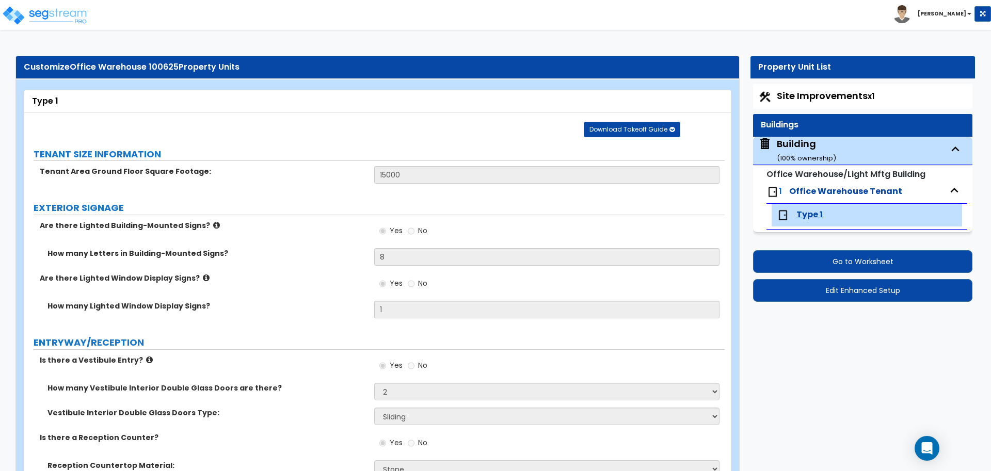
select select "9"
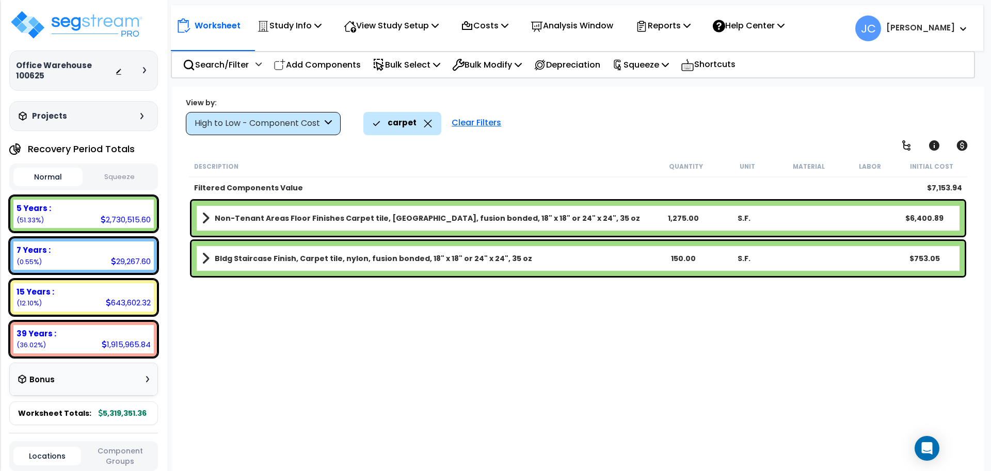
click at [482, 122] on div "Clear Filters" at bounding box center [476, 123] width 60 height 23
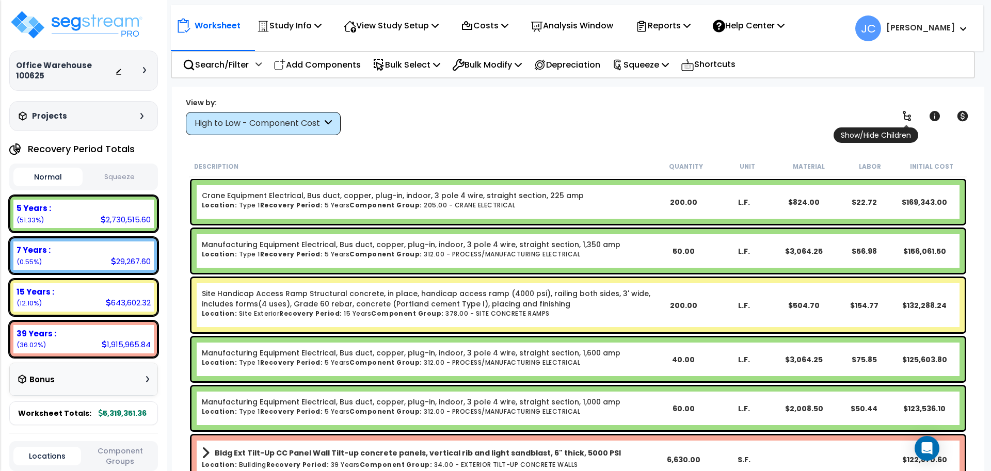
click at [904, 112] on icon at bounding box center [906, 116] width 12 height 12
click at [280, 130] on div "High to Low - Component Cost" at bounding box center [263, 123] width 155 height 23
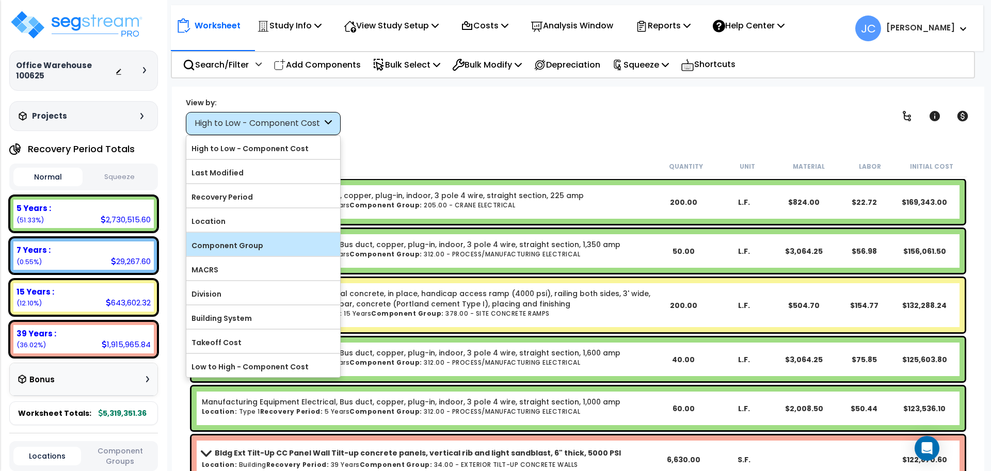
click at [302, 240] on label "Component Group" at bounding box center [263, 245] width 154 height 15
click at [0, 0] on input "Component Group" at bounding box center [0, 0] width 0 height 0
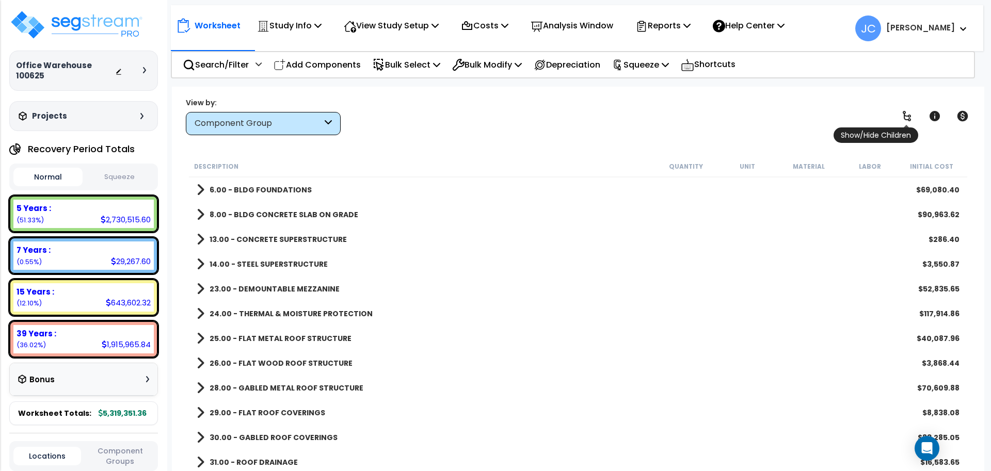
click at [903, 112] on icon at bounding box center [906, 116] width 8 height 10
